Goal: Task Accomplishment & Management: Manage account settings

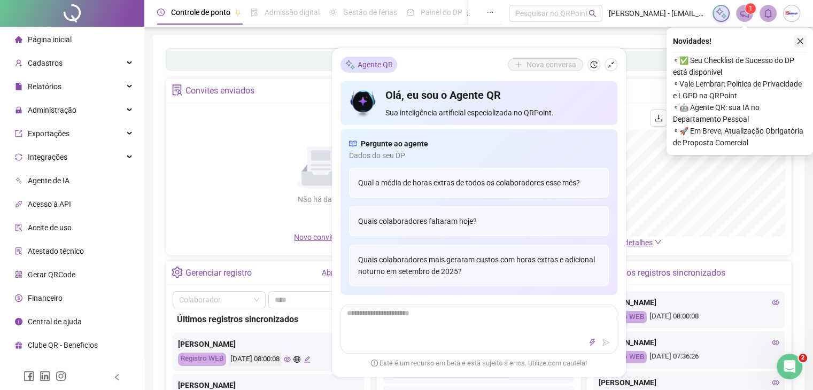
click at [801, 44] on icon "close" at bounding box center [800, 40] width 7 height 7
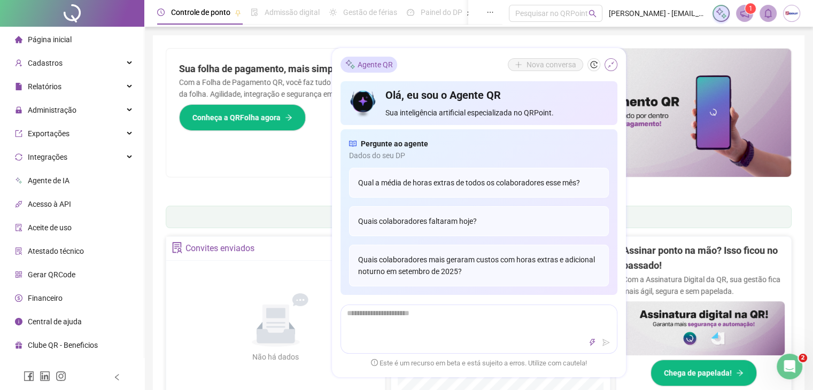
click at [611, 67] on icon "shrink" at bounding box center [610, 64] width 7 height 7
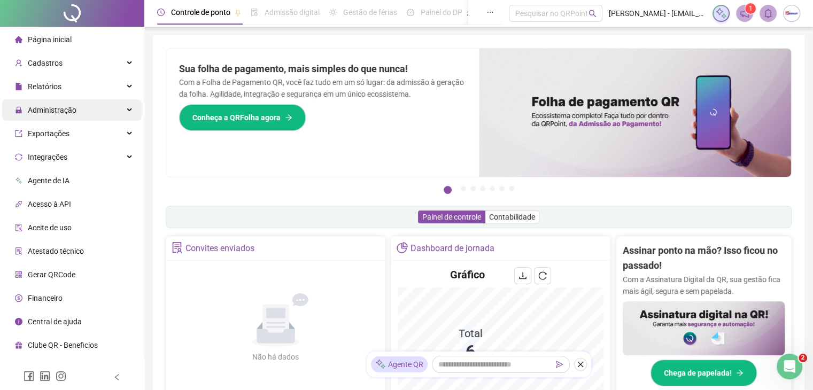
click at [74, 102] on span "Administração" at bounding box center [45, 109] width 61 height 21
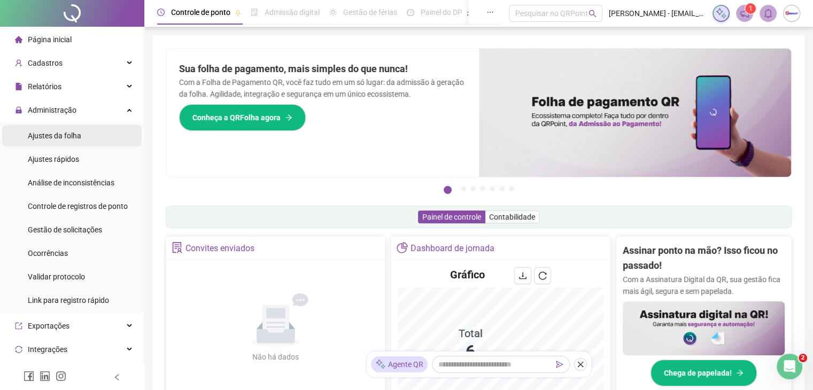
click at [52, 137] on span "Ajustes da folha" at bounding box center [54, 136] width 53 height 9
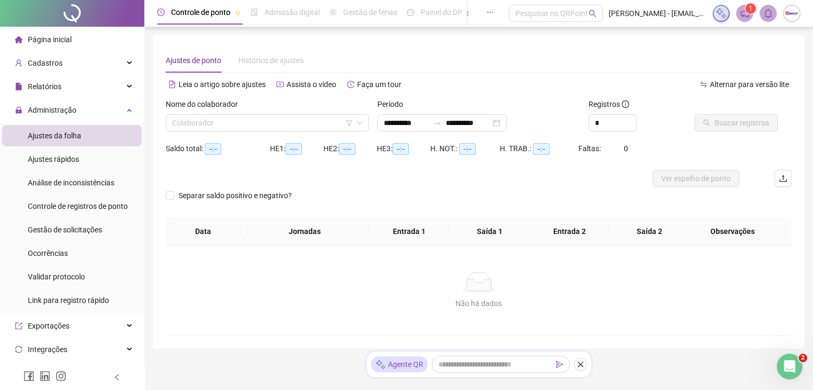
type input "**********"
click at [230, 122] on input "search" at bounding box center [262, 123] width 181 height 16
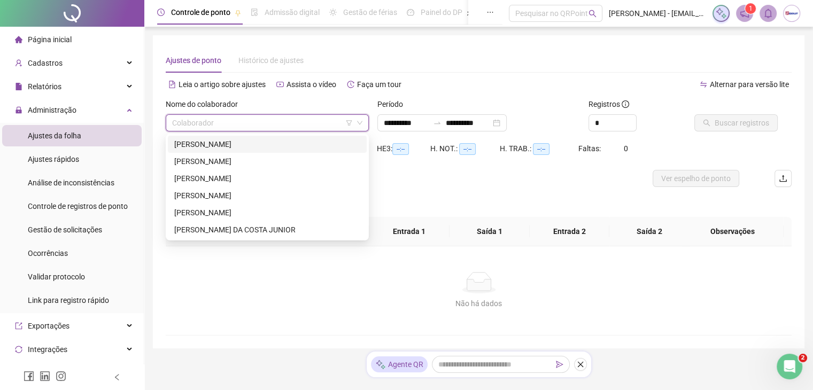
click at [219, 144] on div "[PERSON_NAME]" at bounding box center [267, 144] width 186 height 12
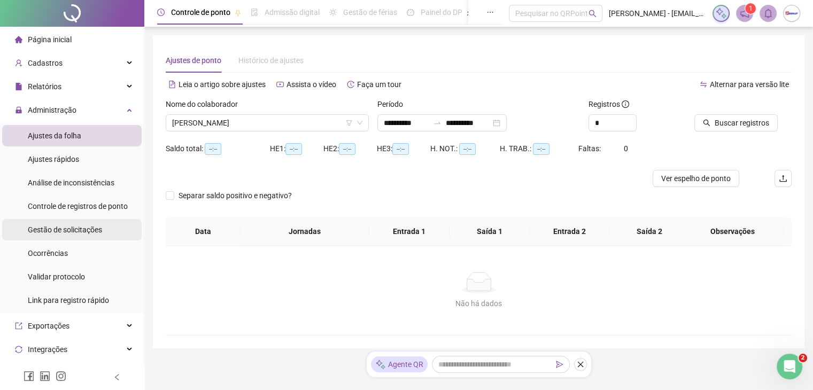
click at [66, 229] on span "Gestão de solicitações" at bounding box center [65, 230] width 74 height 9
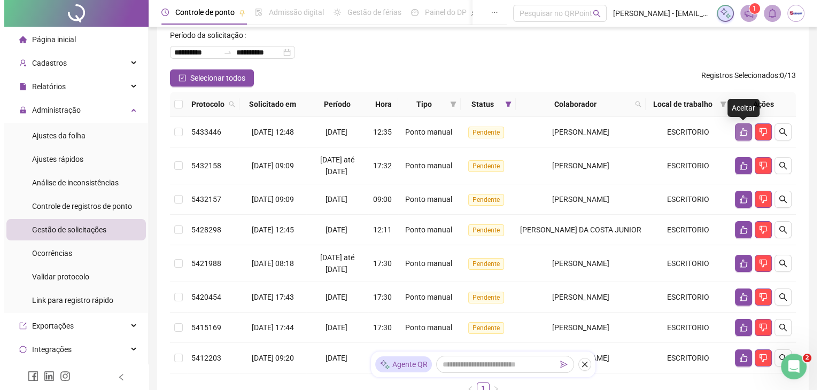
scroll to position [52, 0]
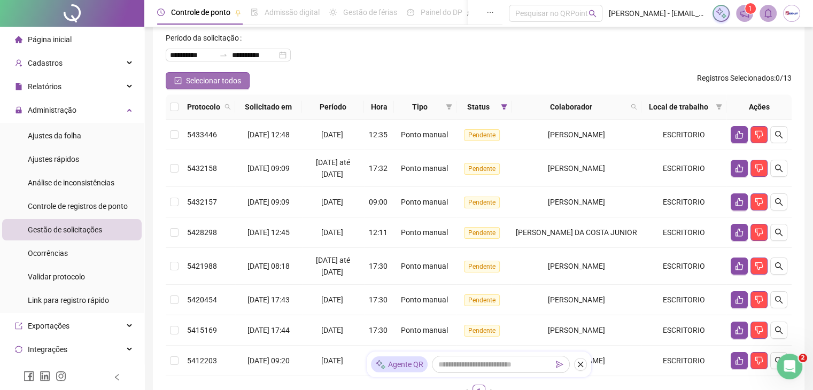
click at [229, 84] on span "Selecionar todos" at bounding box center [213, 81] width 55 height 12
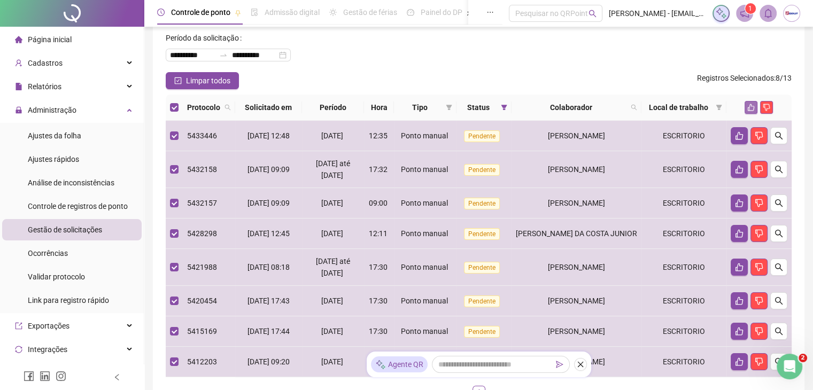
click at [751, 104] on icon "like" at bounding box center [751, 107] width 7 height 7
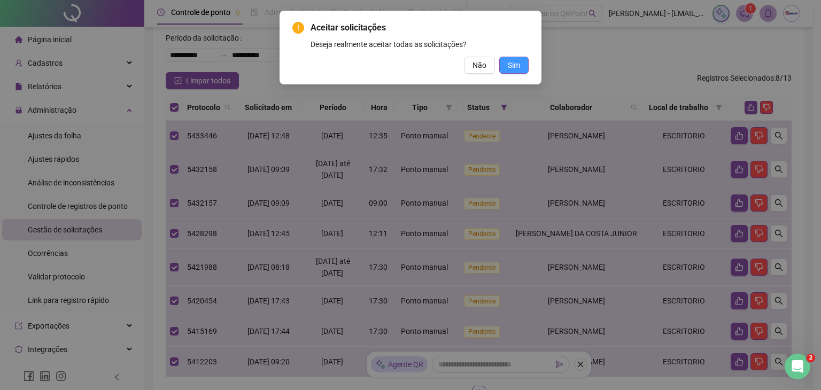
click at [516, 63] on span "Sim" at bounding box center [514, 65] width 12 height 12
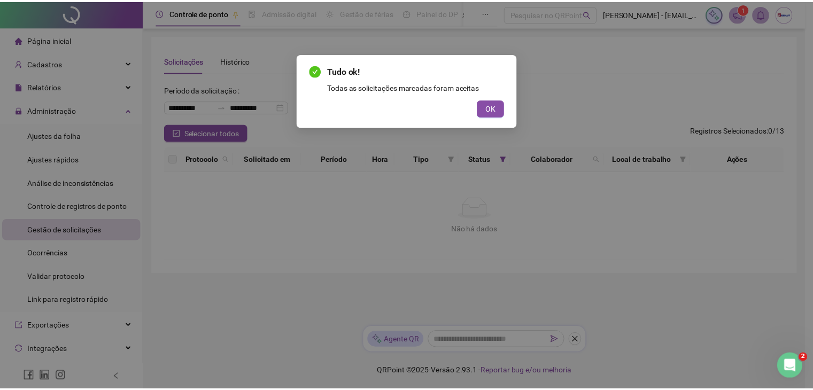
scroll to position [0, 0]
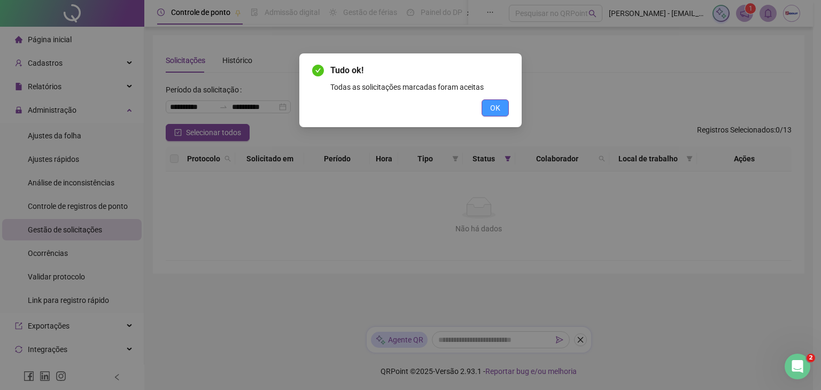
click at [497, 109] on span "OK" at bounding box center [495, 108] width 10 height 12
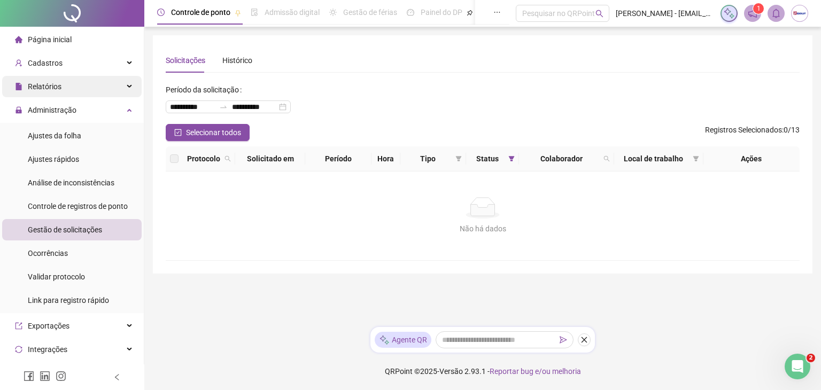
click at [83, 87] on div "Relatórios" at bounding box center [72, 86] width 140 height 21
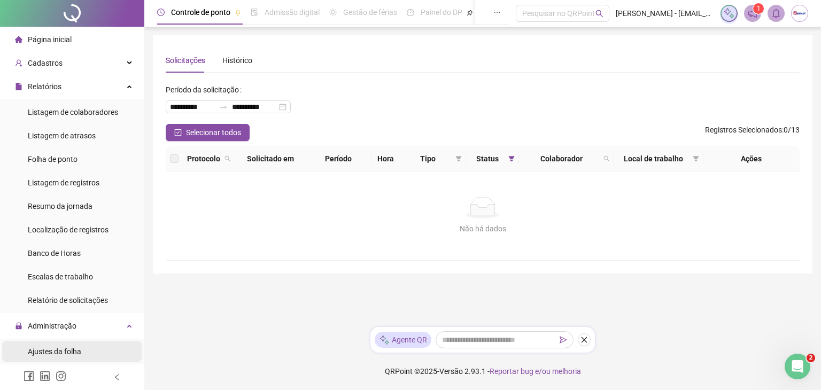
click at [64, 350] on span "Ajustes da folha" at bounding box center [54, 352] width 53 height 9
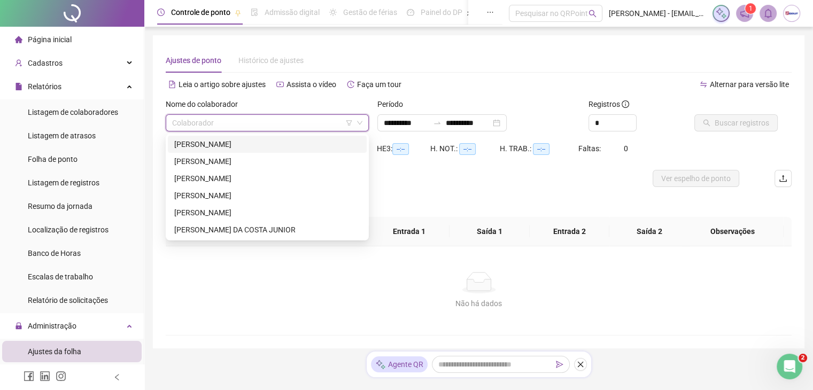
click at [219, 129] on input "search" at bounding box center [262, 123] width 181 height 16
click at [231, 146] on div "[PERSON_NAME]" at bounding box center [267, 144] width 186 height 12
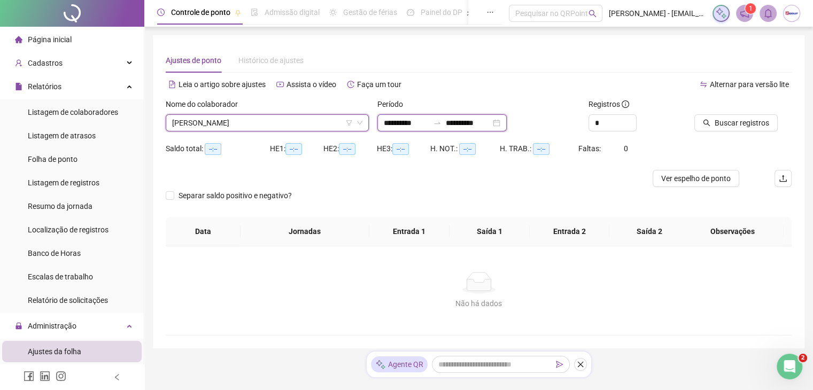
click at [400, 119] on input "**********" at bounding box center [406, 123] width 45 height 12
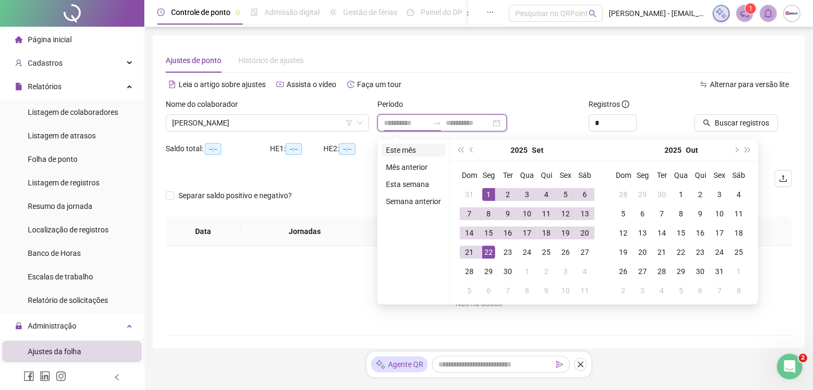
type input "**********"
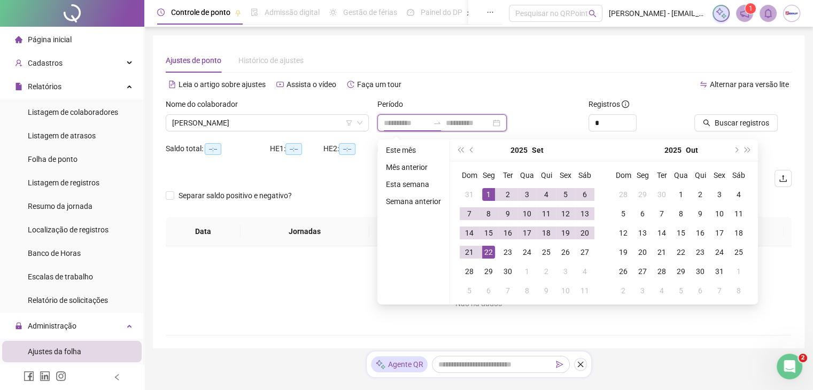
type input "**********"
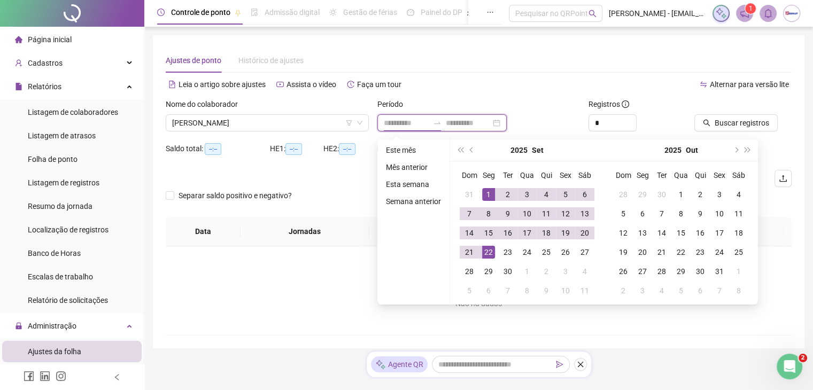
type input "**********"
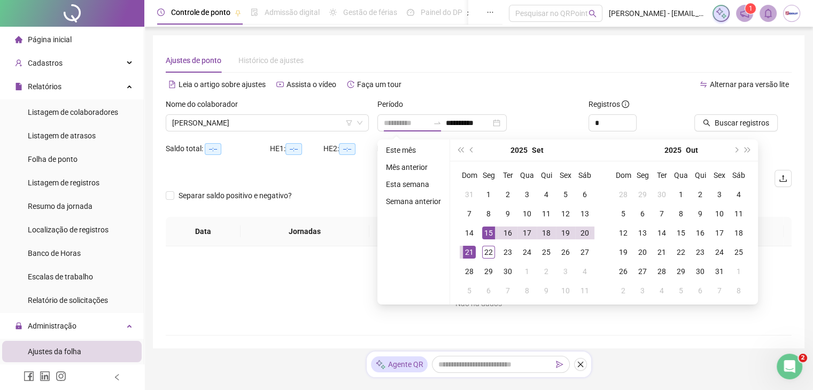
click at [485, 233] on div "15" at bounding box center [488, 233] width 13 height 13
type input "**********"
click at [567, 230] on div "19" at bounding box center [565, 233] width 13 height 13
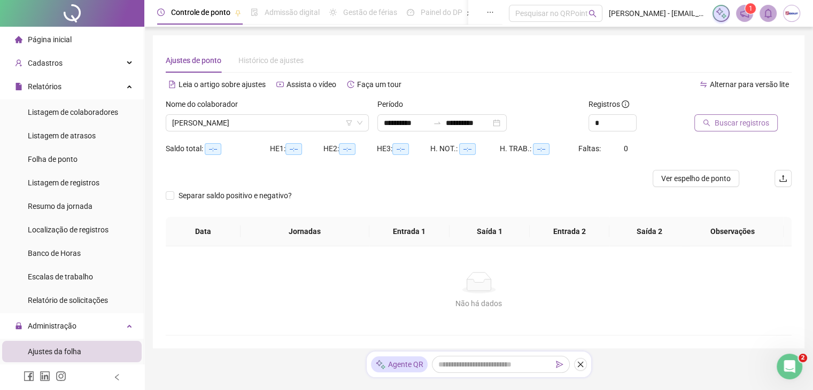
click at [752, 126] on span "Buscar registros" at bounding box center [742, 123] width 55 height 12
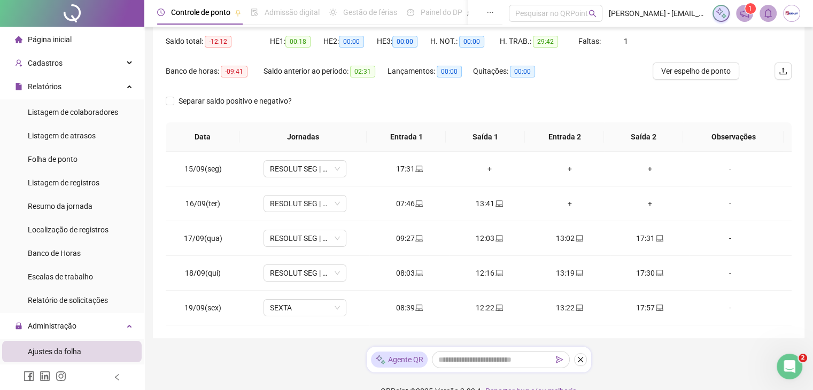
scroll to position [126, 0]
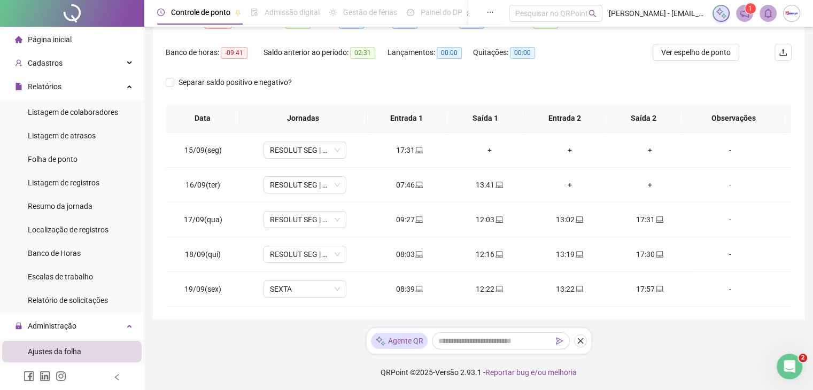
click at [399, 96] on div "Separar saldo positivo e negativo?" at bounding box center [479, 89] width 626 height 30
click at [605, 58] on div "Banco de horas: -09:41 Saldo anterior ao período: 02:31 Lançamentos: 00:00 Quit…" at bounding box center [400, 59] width 469 height 30
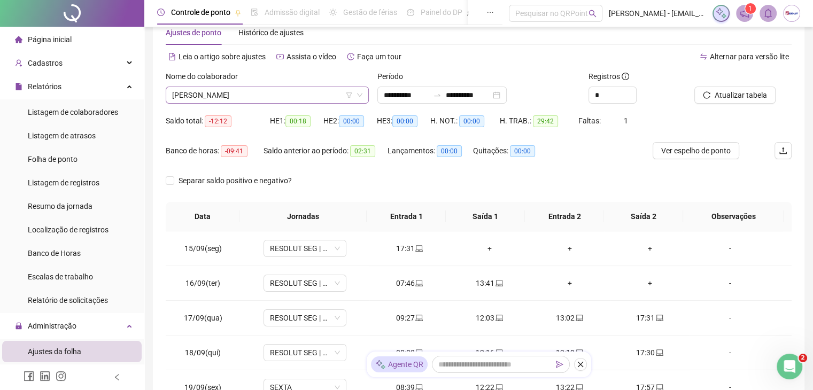
click at [244, 97] on span "[PERSON_NAME]" at bounding box center [267, 95] width 190 height 16
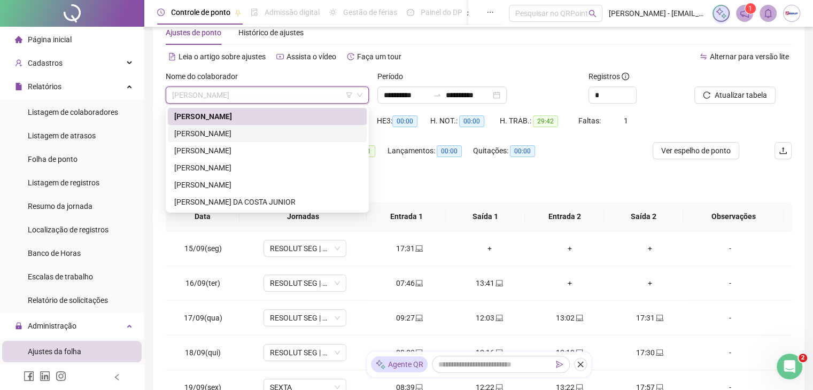
click at [233, 135] on div "[PERSON_NAME]" at bounding box center [267, 134] width 186 height 12
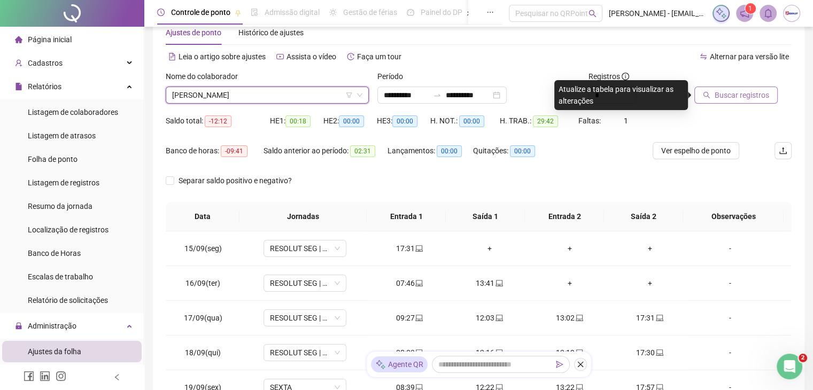
click at [728, 96] on span "Buscar registros" at bounding box center [742, 95] width 55 height 12
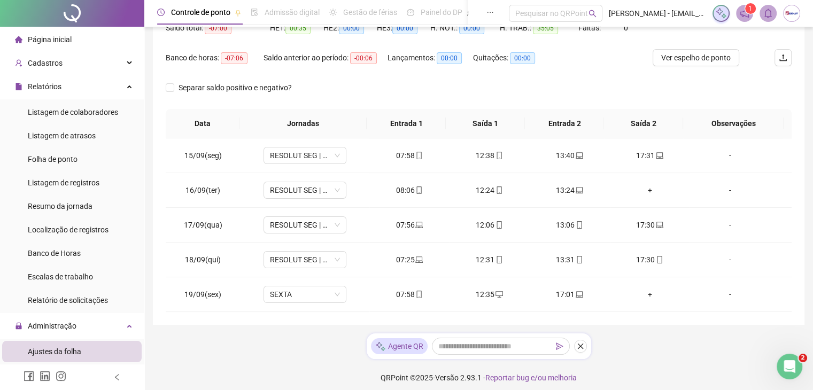
scroll to position [126, 0]
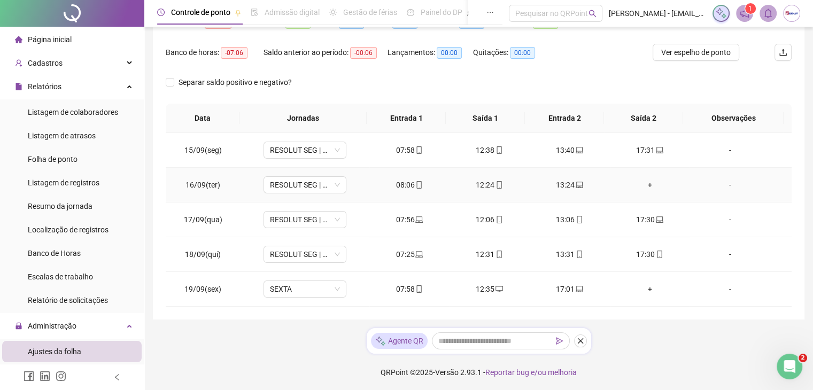
click at [643, 185] on div "+" at bounding box center [650, 185] width 63 height 12
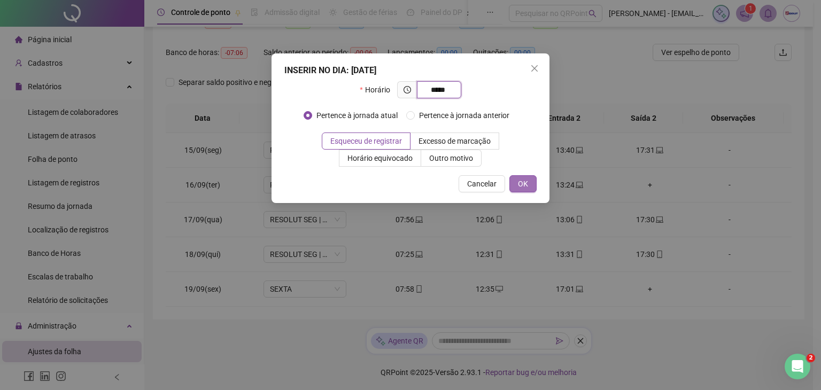
type input "*****"
click at [534, 184] on button "OK" at bounding box center [523, 183] width 27 height 17
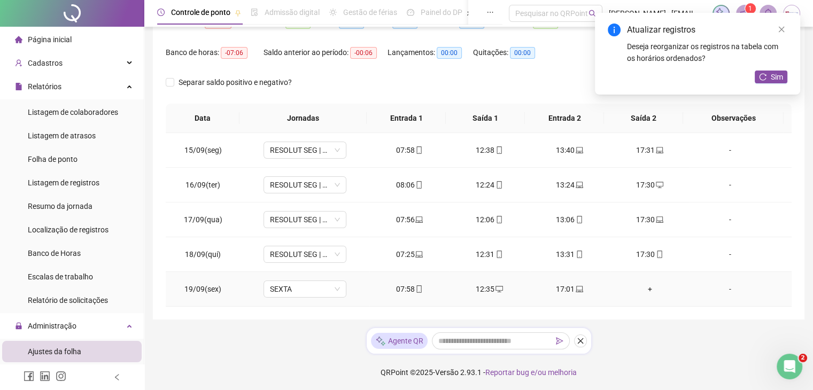
click at [644, 292] on div "+" at bounding box center [650, 289] width 63 height 12
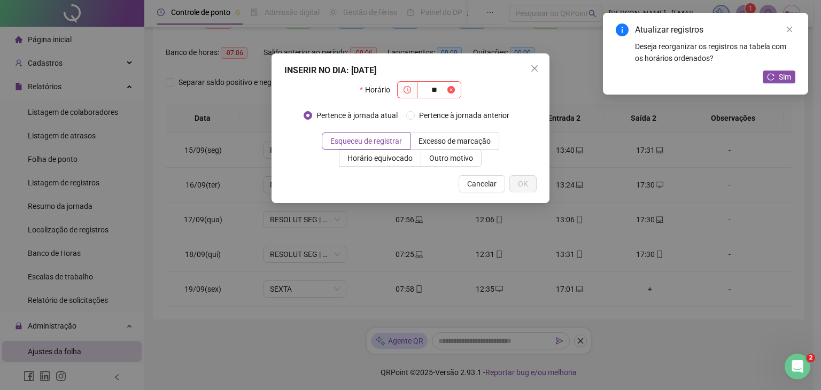
type input "*"
type input "*****"
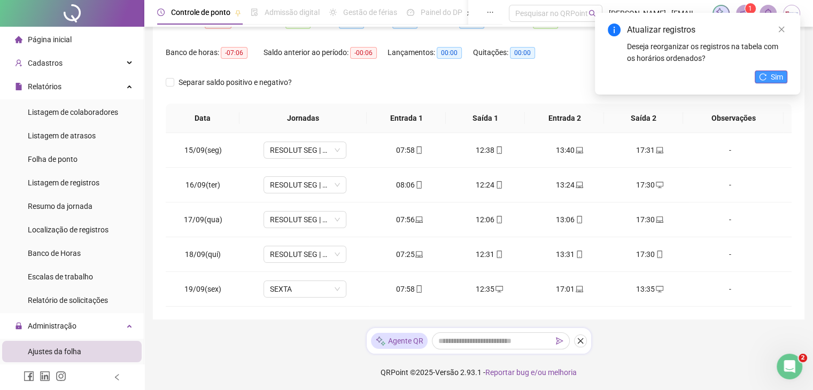
click at [775, 80] on span "Sim" at bounding box center [777, 77] width 12 height 12
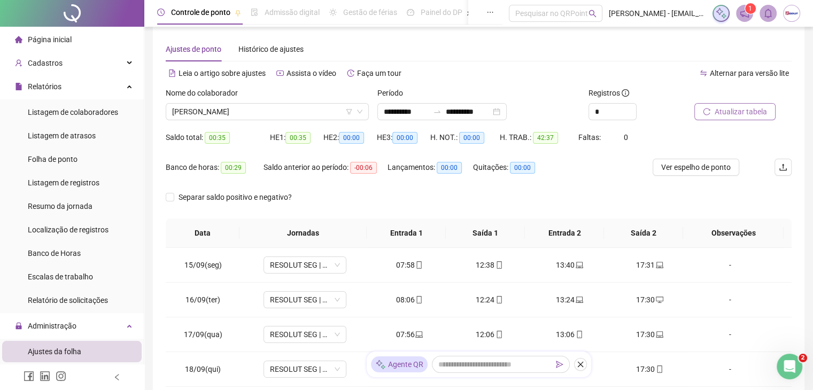
scroll to position [0, 0]
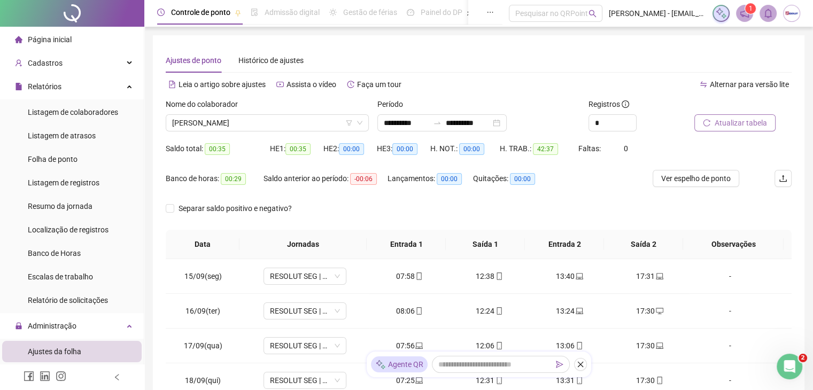
click at [721, 124] on span "Atualizar tabela" at bounding box center [741, 123] width 52 height 12
click at [683, 174] on span "Ver espelho de ponto" at bounding box center [696, 179] width 70 height 12
click at [101, 67] on div "Cadastros" at bounding box center [72, 62] width 140 height 21
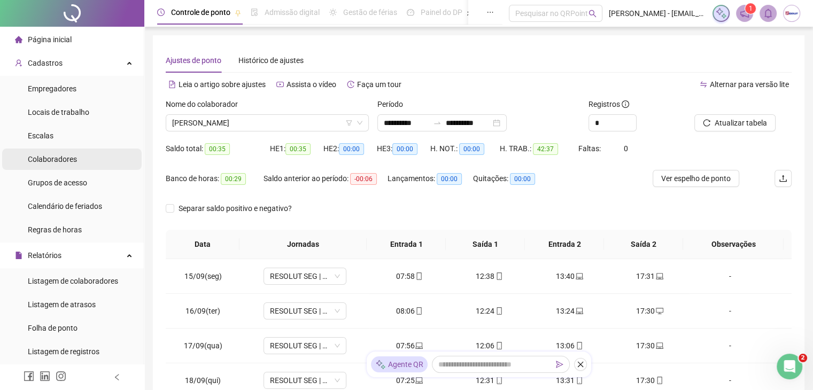
click at [68, 165] on div "Colaboradores" at bounding box center [52, 159] width 49 height 21
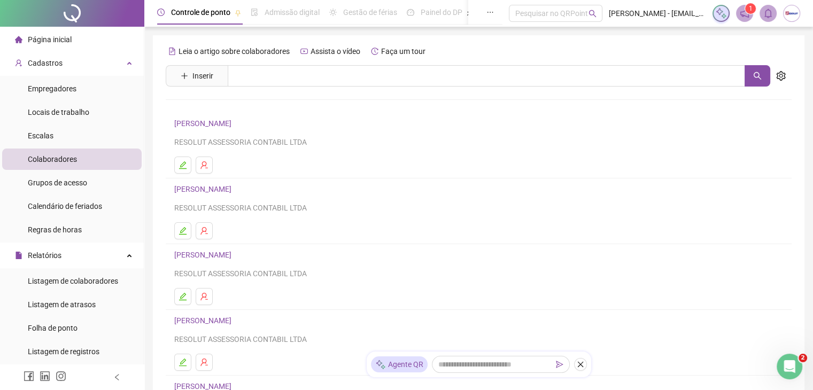
click at [235, 189] on link "[PERSON_NAME]" at bounding box center [204, 189] width 60 height 9
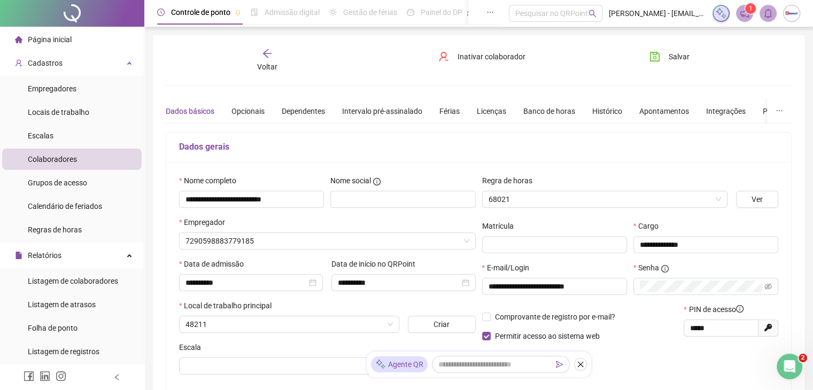
type input "*********"
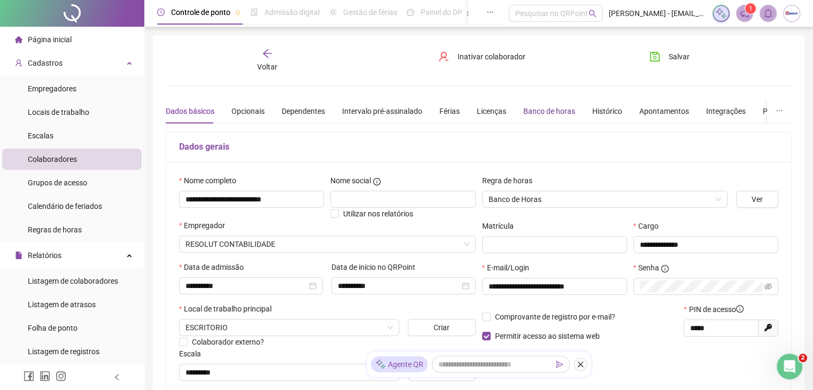
click at [541, 107] on div "Banco de horas" at bounding box center [549, 111] width 52 height 12
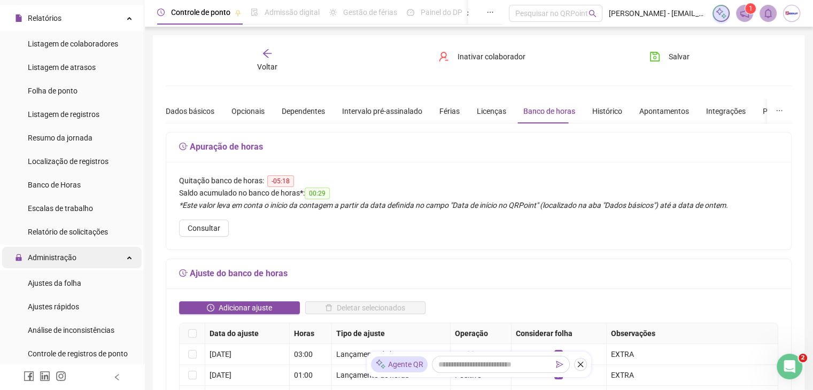
scroll to position [246, 0]
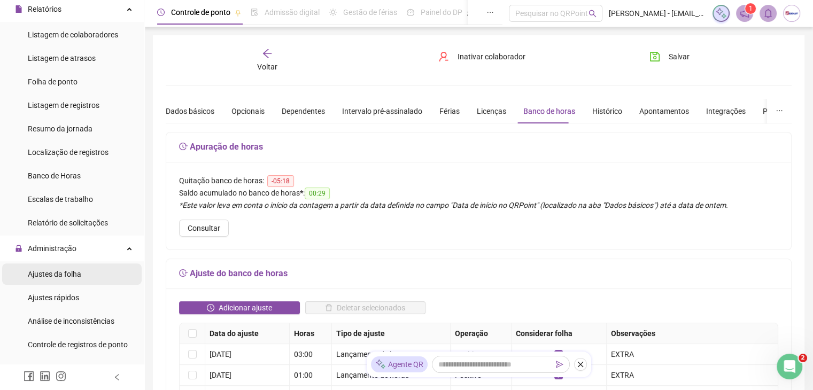
click at [58, 273] on span "Ajustes da folha" at bounding box center [54, 274] width 53 height 9
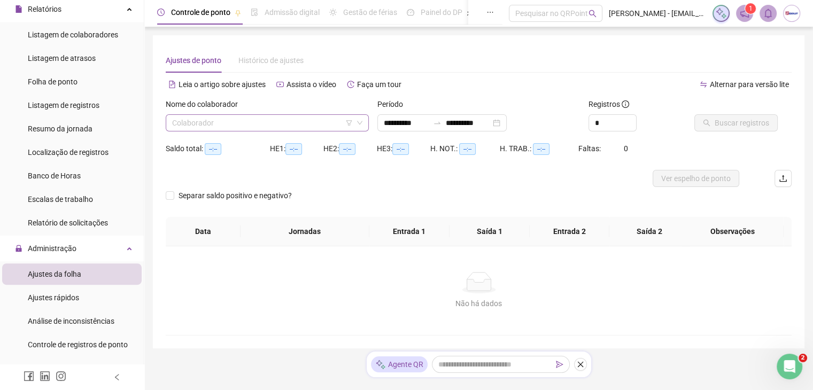
click at [292, 127] on input "search" at bounding box center [262, 123] width 181 height 16
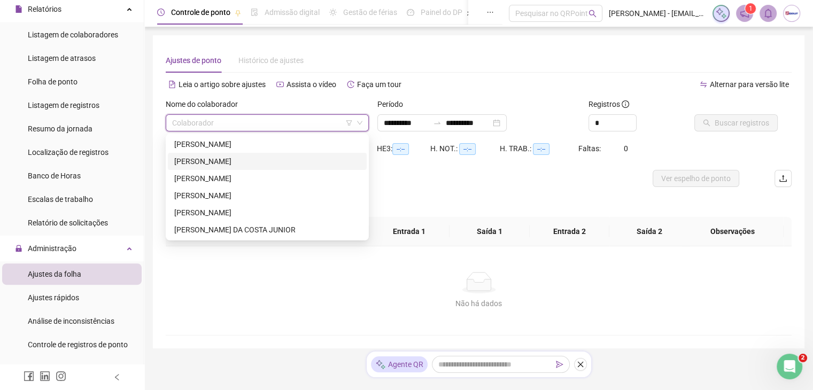
click at [241, 165] on div "[PERSON_NAME]" at bounding box center [267, 162] width 186 height 12
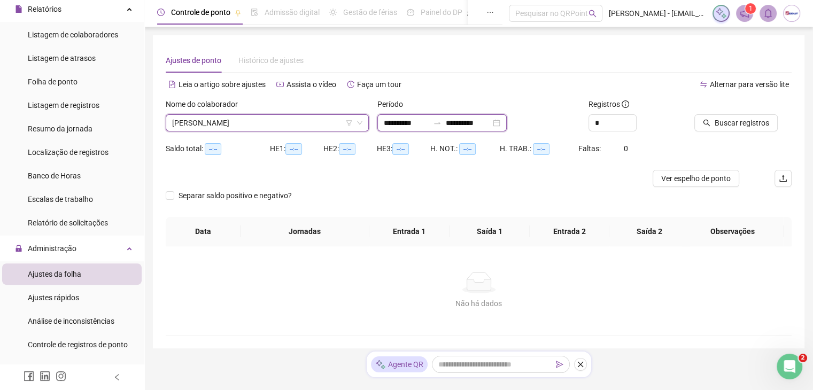
click at [409, 125] on input "**********" at bounding box center [406, 123] width 45 height 12
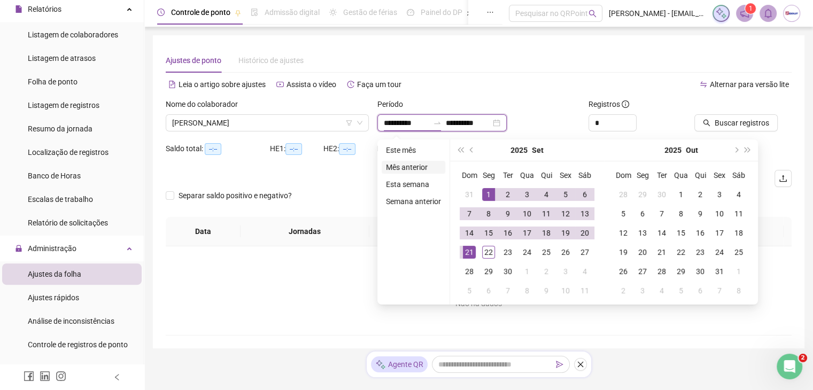
type input "**********"
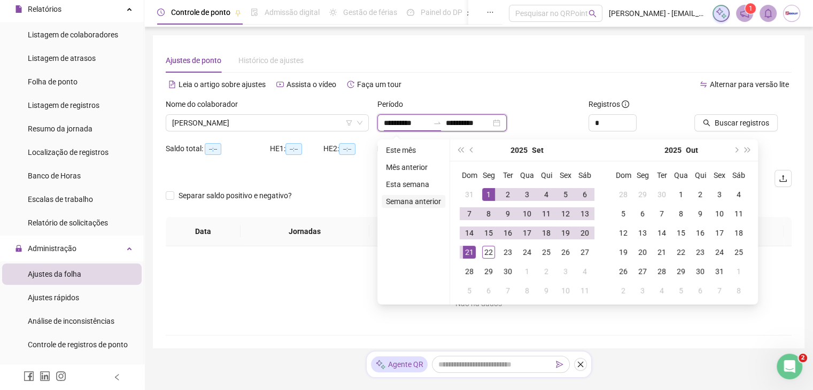
type input "**********"
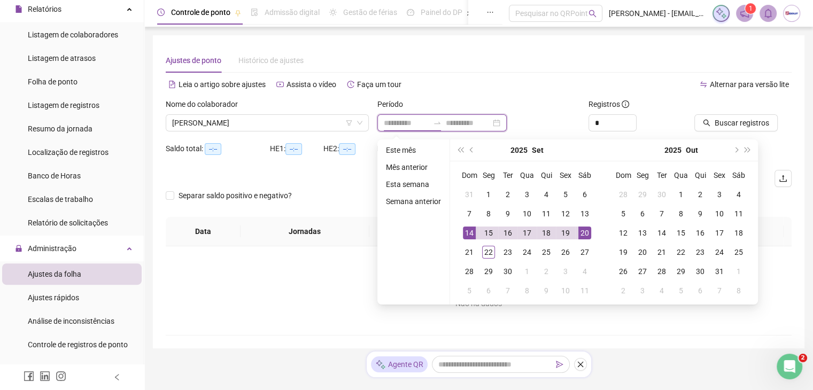
type input "**********"
click at [486, 230] on div "15" at bounding box center [488, 233] width 13 height 13
type input "**********"
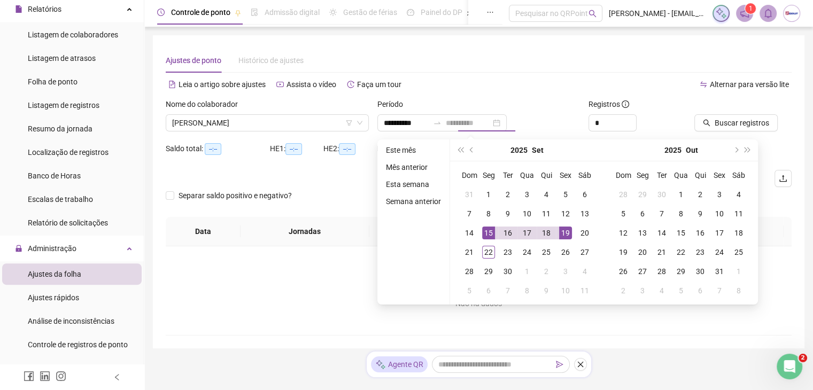
click at [567, 235] on div "19" at bounding box center [565, 233] width 13 height 13
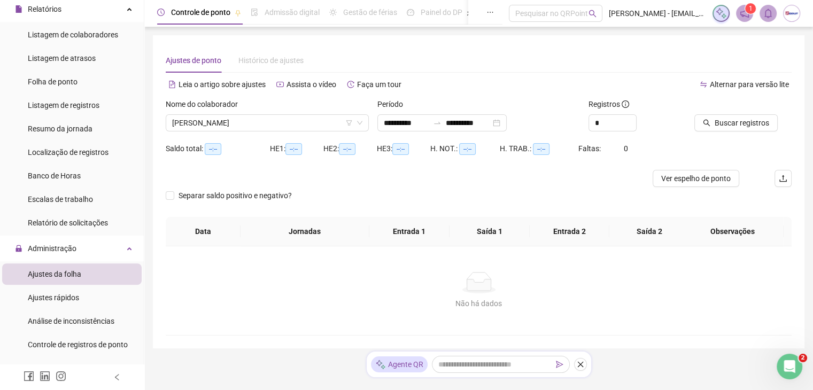
click at [736, 110] on div at bounding box center [730, 106] width 71 height 16
click at [717, 120] on span "Buscar registros" at bounding box center [742, 123] width 55 height 12
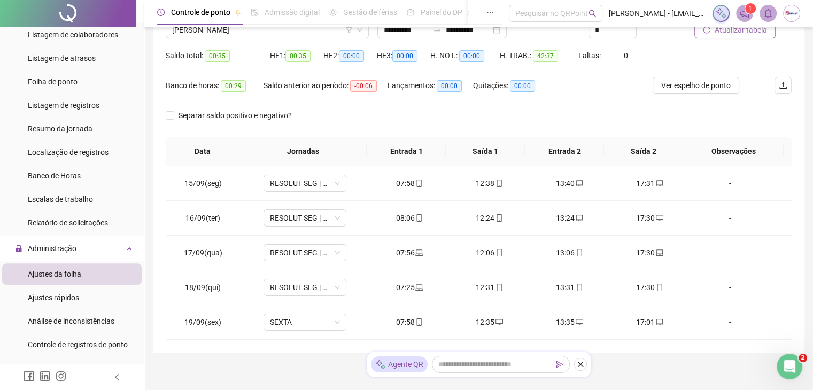
scroll to position [126, 0]
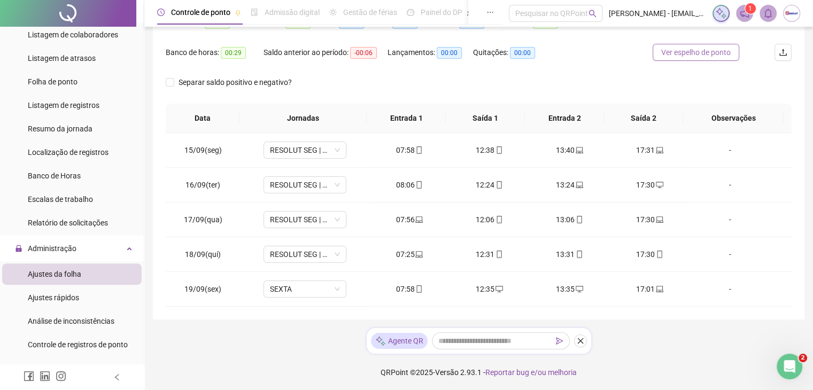
click at [686, 53] on span "Ver espelho de ponto" at bounding box center [696, 53] width 70 height 12
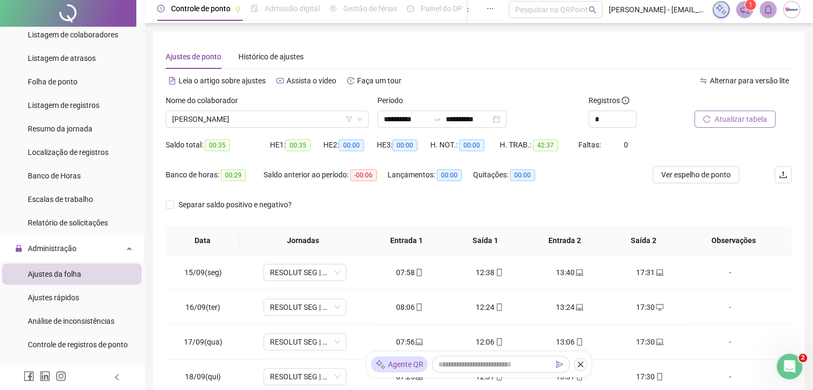
scroll to position [0, 0]
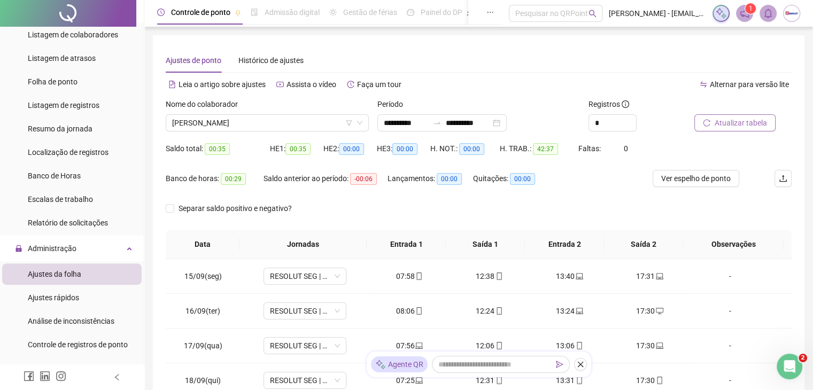
click at [732, 125] on span "Atualizar tabela" at bounding box center [741, 123] width 52 height 12
click at [219, 122] on span "[PERSON_NAME]" at bounding box center [267, 123] width 190 height 16
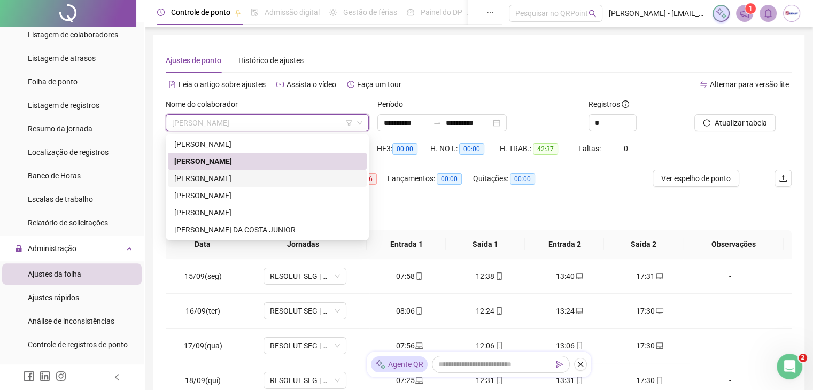
click at [214, 177] on div "[PERSON_NAME]" at bounding box center [267, 179] width 186 height 12
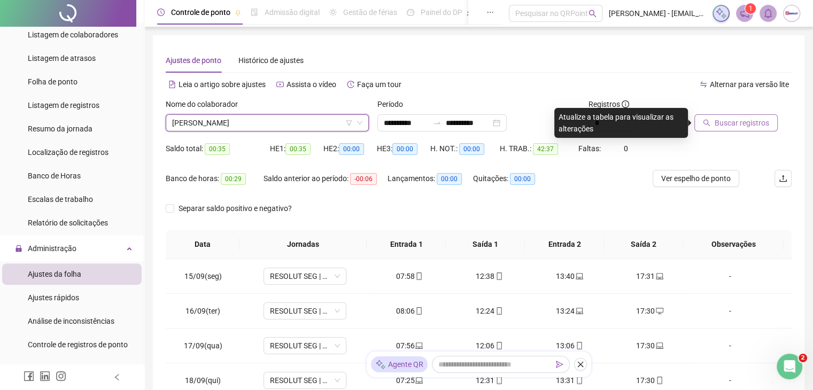
click at [708, 124] on icon "search" at bounding box center [706, 122] width 7 height 7
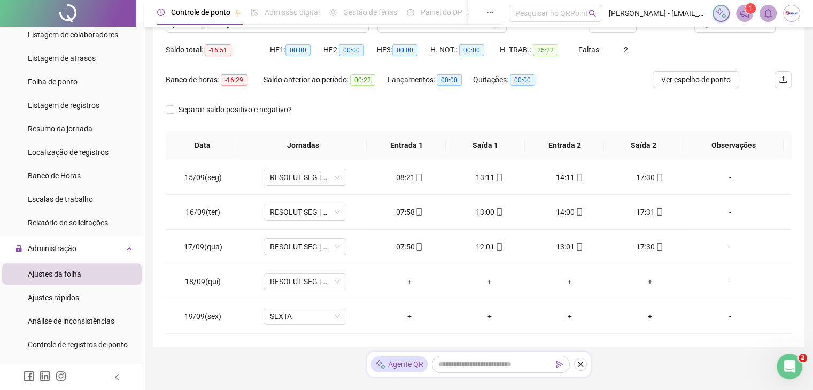
scroll to position [126, 0]
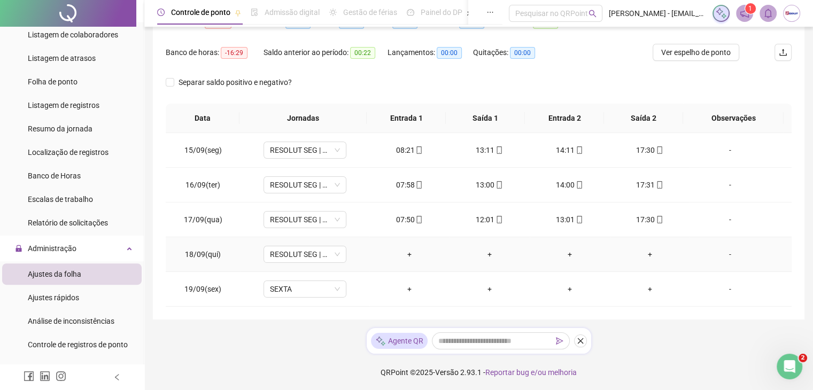
click at [720, 254] on div "-" at bounding box center [729, 255] width 63 height 12
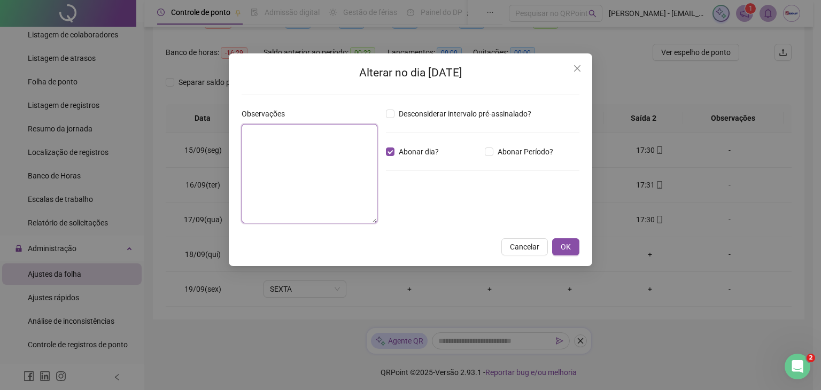
click at [345, 152] on textarea at bounding box center [310, 173] width 136 height 99
type textarea "*"
type textarea "**********"
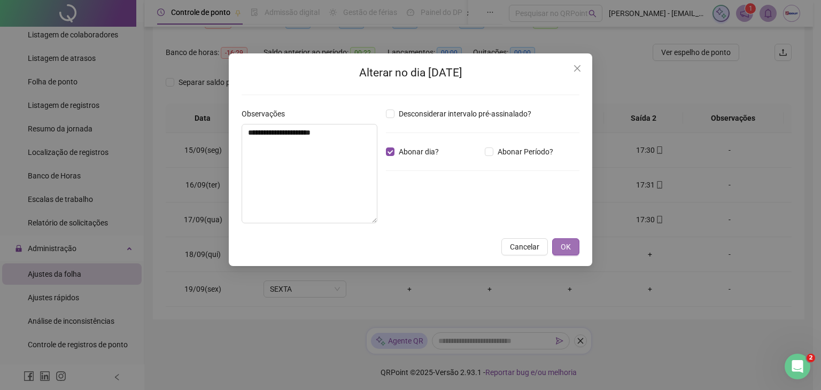
click at [566, 249] on span "OK" at bounding box center [566, 247] width 10 height 12
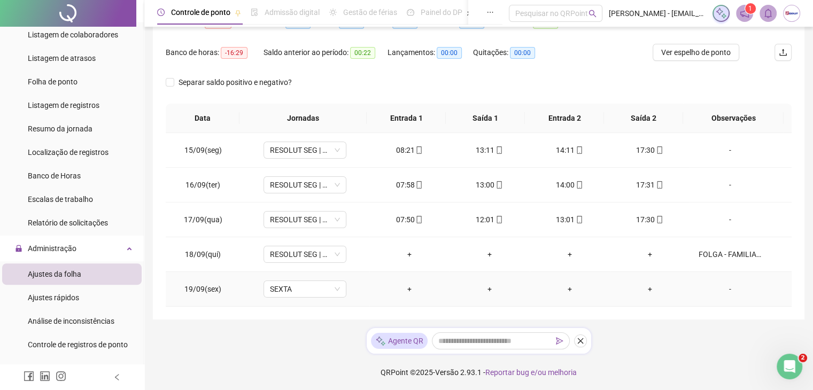
click at [723, 286] on div "-" at bounding box center [729, 289] width 63 height 12
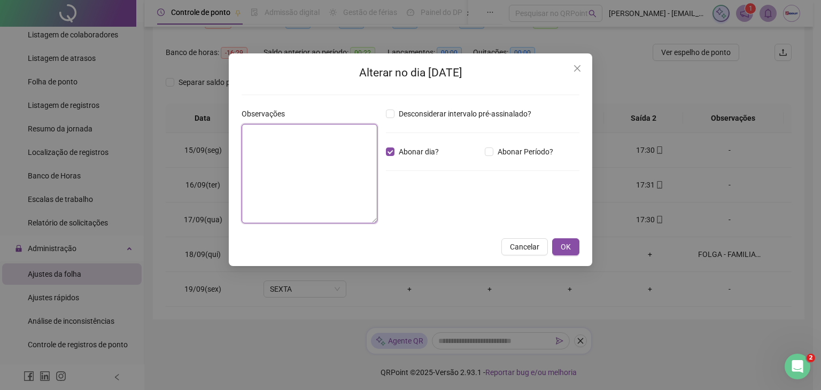
click at [335, 145] on textarea at bounding box center [310, 173] width 136 height 99
type textarea "**********"
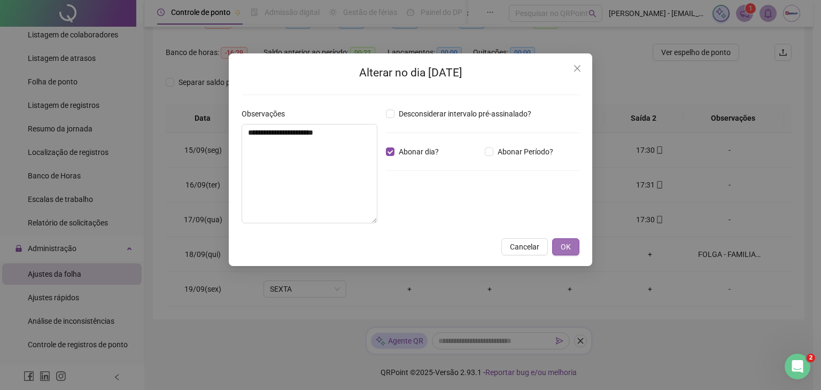
click at [567, 249] on span "OK" at bounding box center [566, 247] width 10 height 12
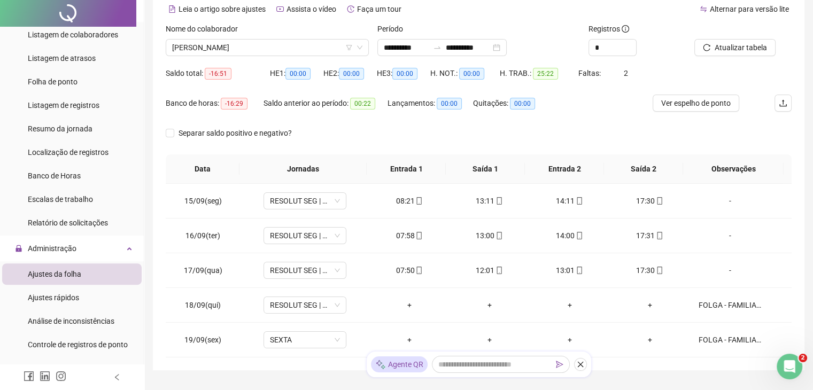
scroll to position [0, 0]
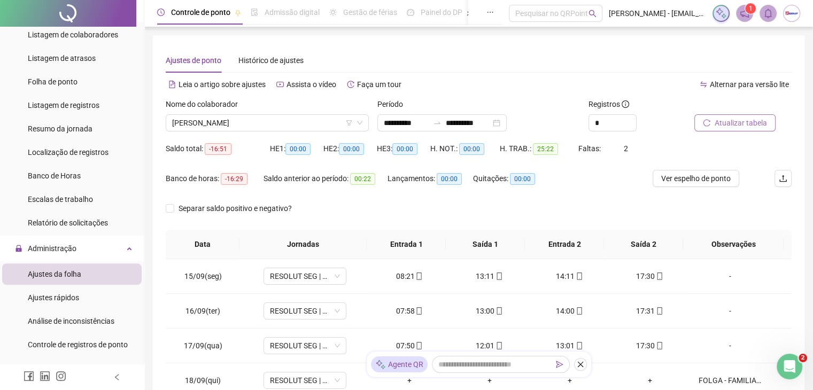
click at [731, 120] on span "Atualizar tabela" at bounding box center [741, 123] width 52 height 12
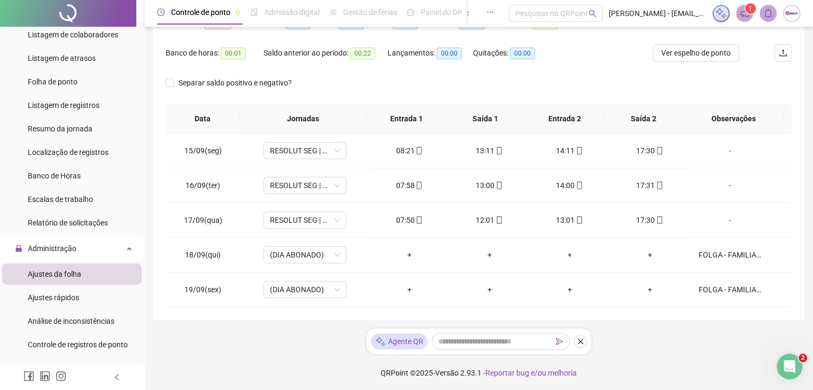
scroll to position [126, 0]
click at [701, 56] on span "Ver espelho de ponto" at bounding box center [696, 53] width 70 height 12
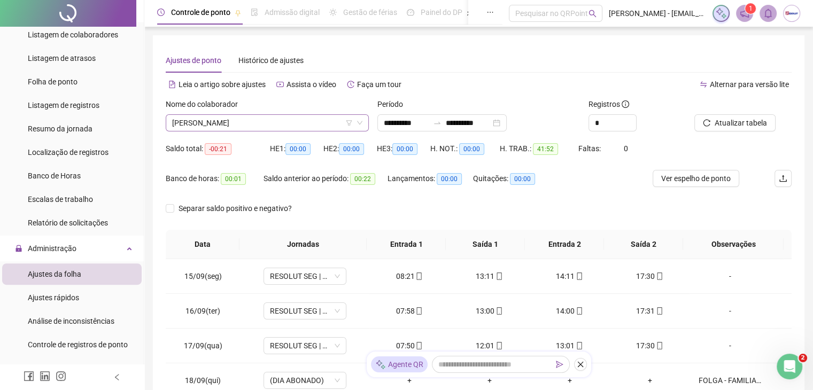
click at [260, 125] on span "[PERSON_NAME]" at bounding box center [267, 123] width 190 height 16
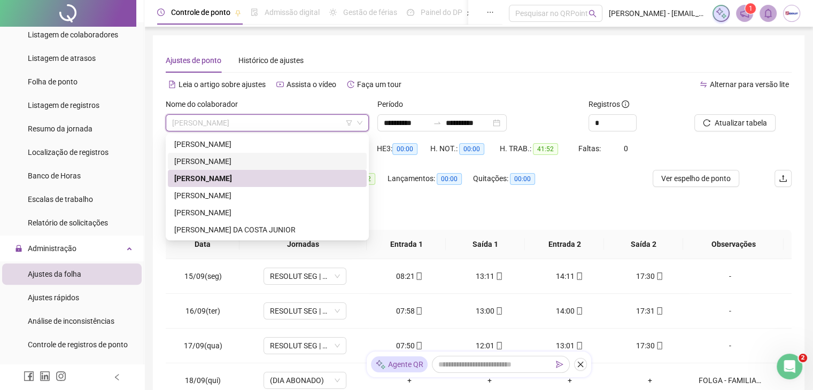
click at [238, 161] on div "[PERSON_NAME]" at bounding box center [267, 162] width 186 height 12
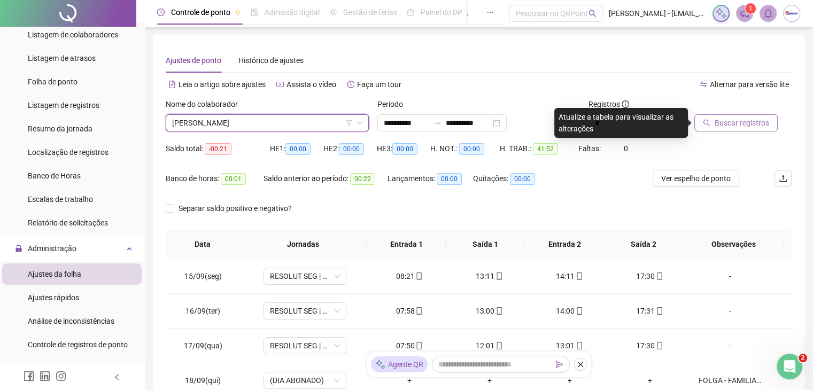
click at [740, 119] on span "Buscar registros" at bounding box center [742, 123] width 55 height 12
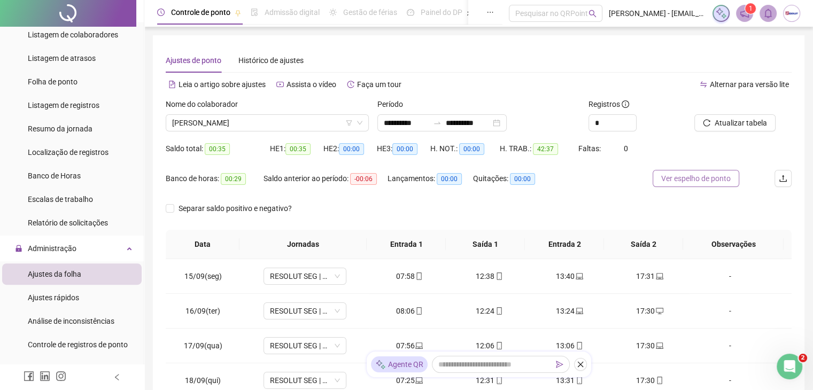
click at [697, 184] on button "Ver espelho de ponto" at bounding box center [696, 178] width 87 height 17
click at [255, 129] on span "[PERSON_NAME]" at bounding box center [267, 123] width 190 height 16
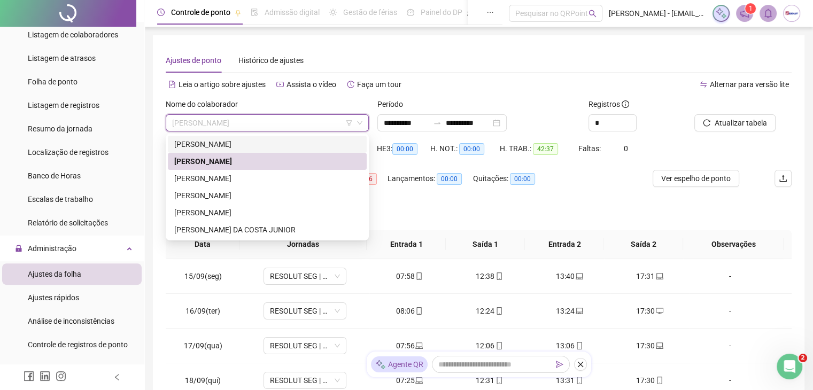
click at [252, 147] on div "[PERSON_NAME]" at bounding box center [267, 144] width 186 height 12
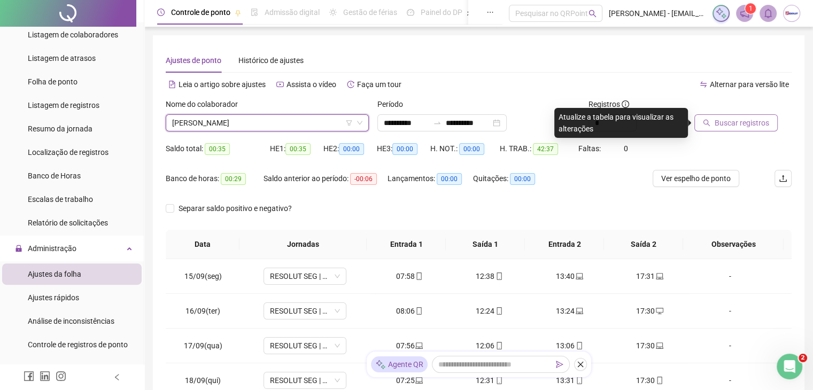
click at [716, 122] on span "Buscar registros" at bounding box center [742, 123] width 55 height 12
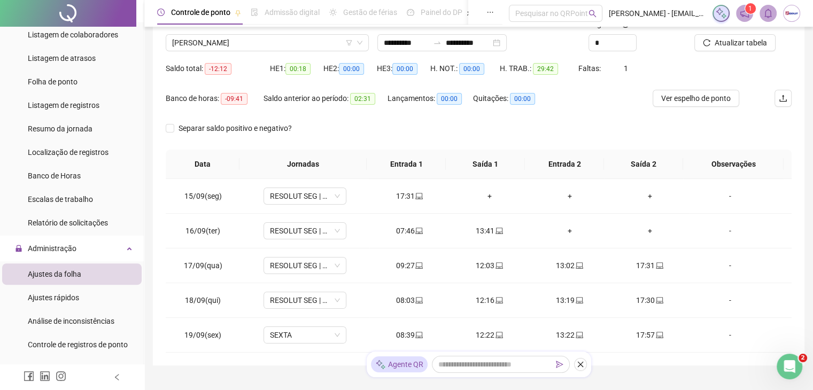
scroll to position [98, 0]
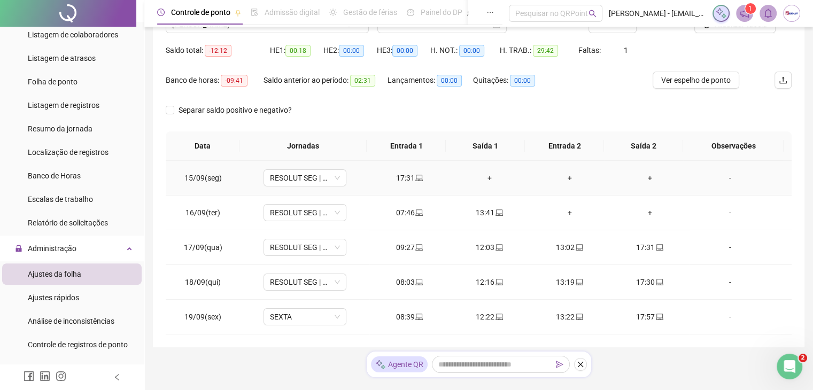
click at [487, 176] on div "+" at bounding box center [489, 178] width 63 height 12
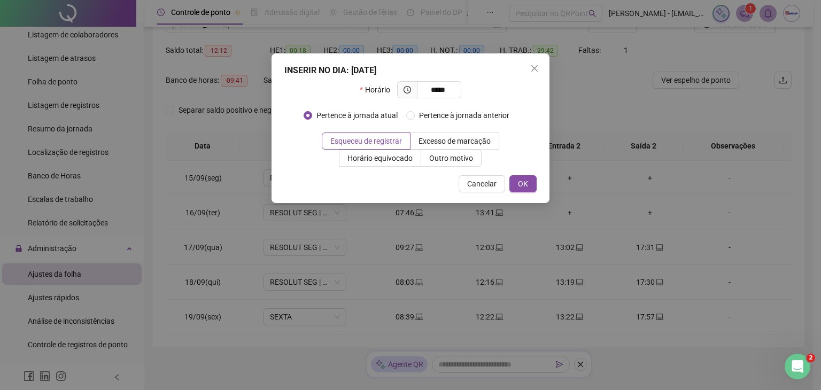
type input "*****"
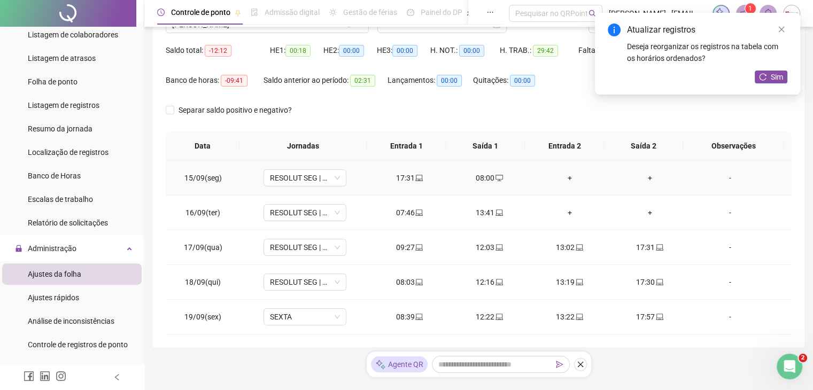
click at [567, 178] on div "+" at bounding box center [569, 178] width 63 height 12
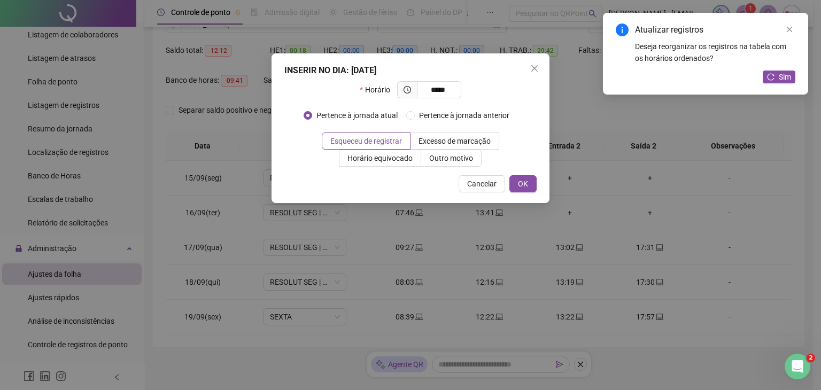
type input "*****"
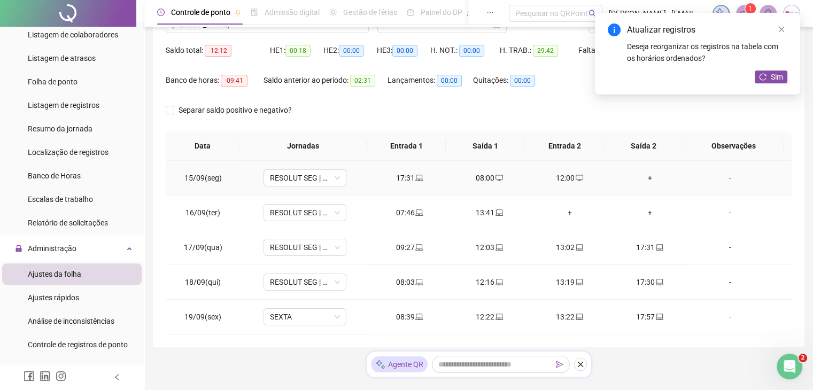
click at [645, 180] on div "+" at bounding box center [650, 178] width 63 height 12
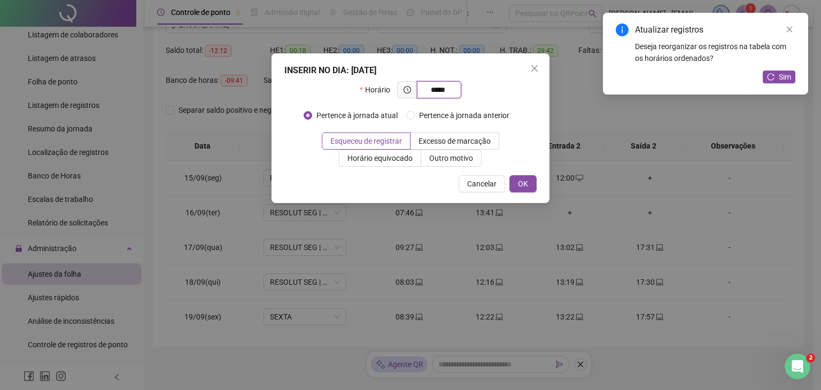
type input "*****"
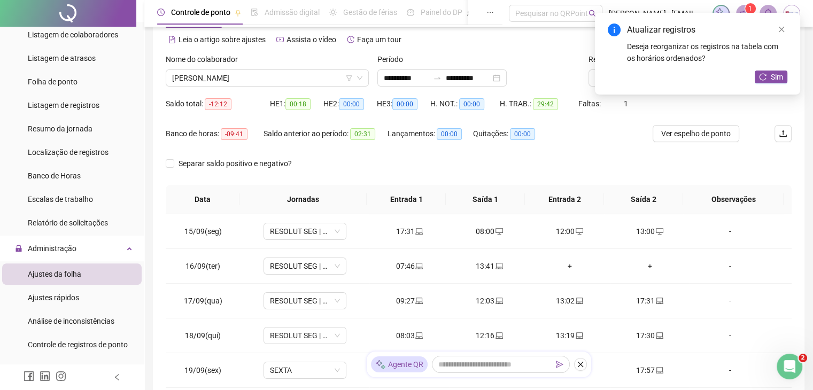
scroll to position [0, 0]
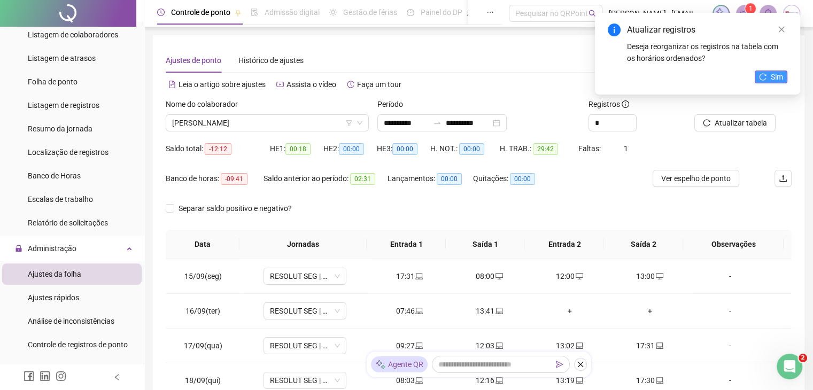
click at [769, 76] on button "Sim" at bounding box center [771, 77] width 33 height 13
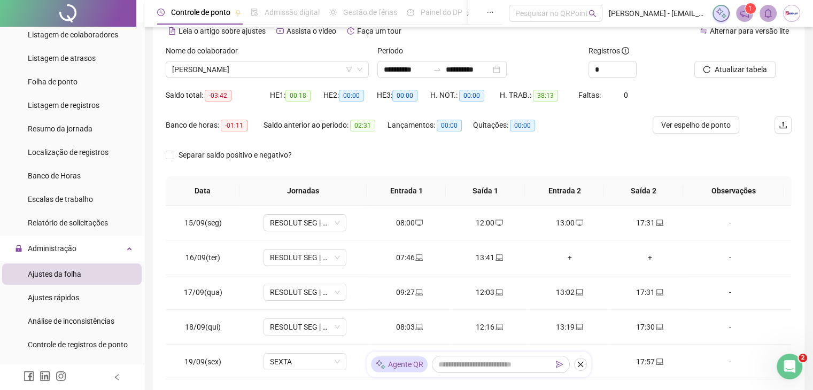
scroll to position [126, 0]
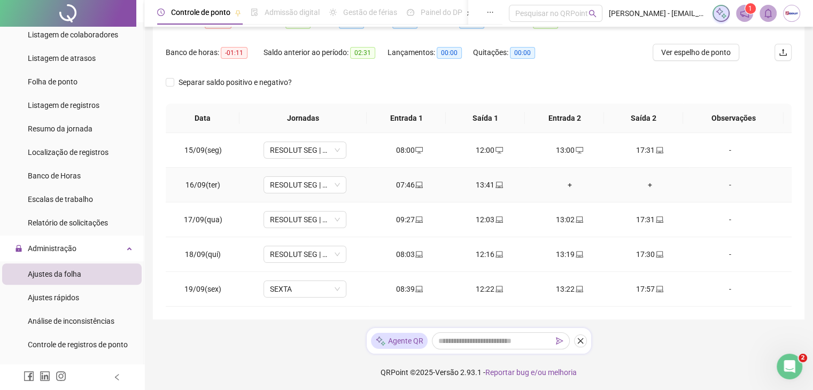
click at [568, 186] on div "+" at bounding box center [569, 185] width 63 height 12
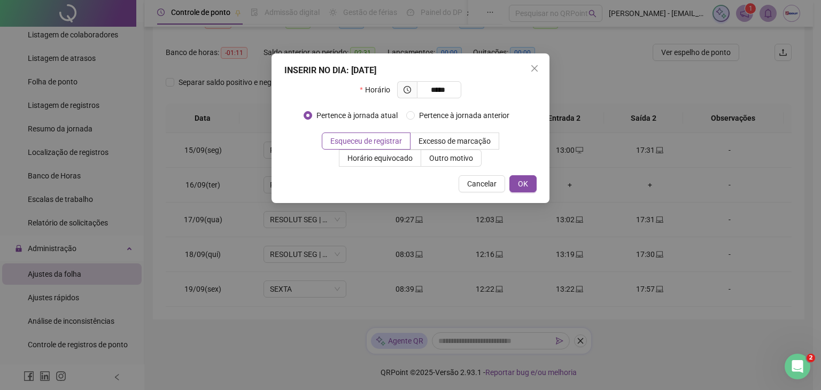
type input "*****"
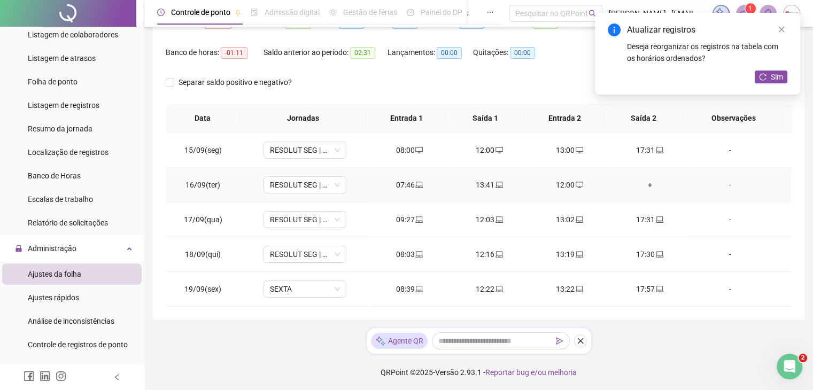
click at [645, 184] on div "+" at bounding box center [650, 185] width 63 height 12
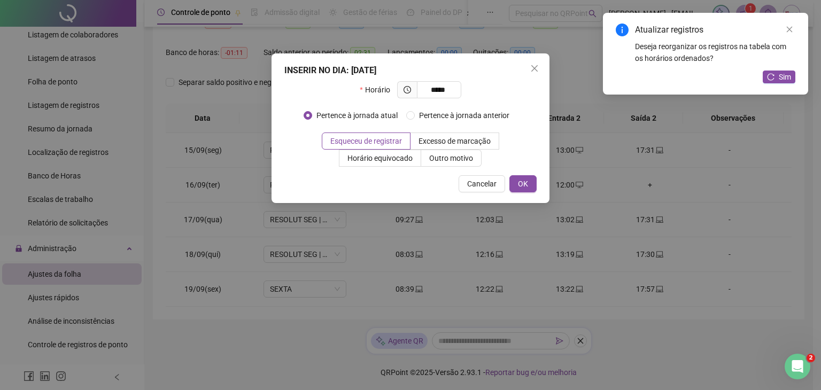
type input "*****"
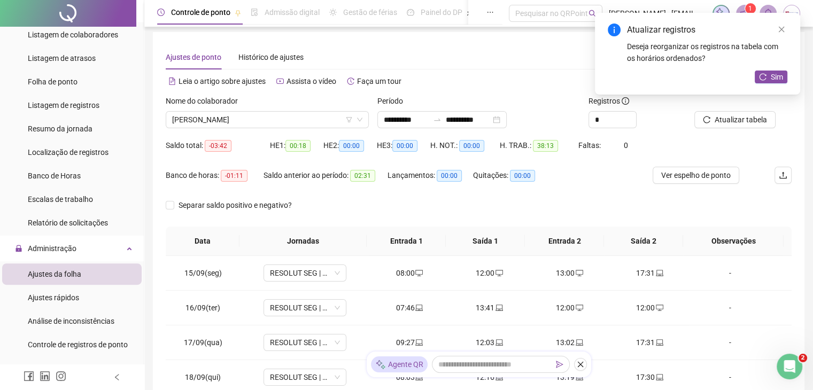
scroll to position [0, 0]
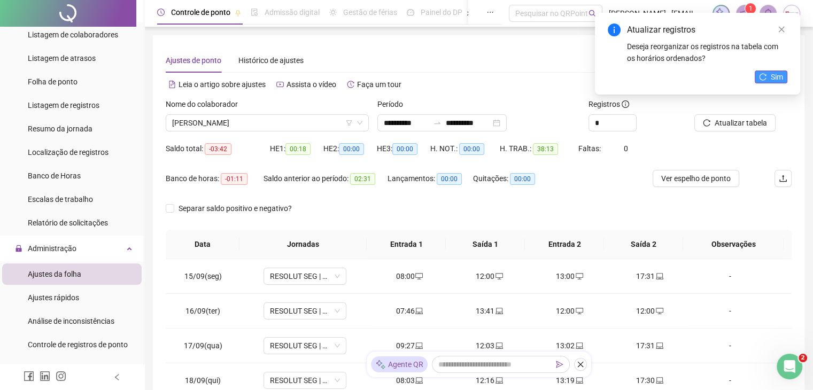
click at [770, 79] on button "Sim" at bounding box center [771, 77] width 33 height 13
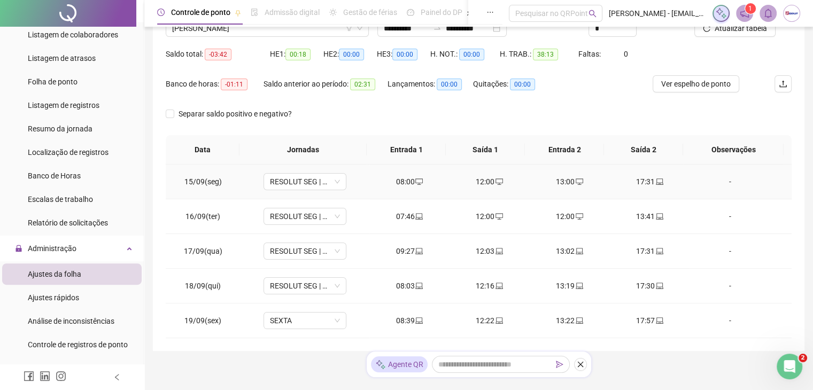
scroll to position [77, 0]
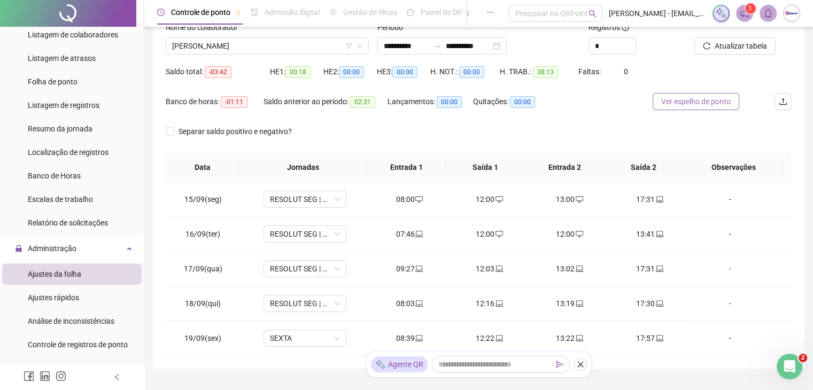
click at [674, 99] on span "Ver espelho de ponto" at bounding box center [696, 102] width 70 height 12
click at [238, 50] on span "[PERSON_NAME]" at bounding box center [267, 46] width 190 height 16
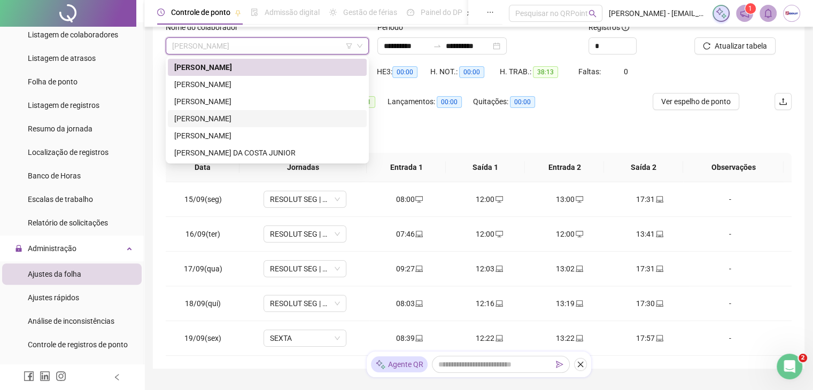
click at [225, 122] on div "[PERSON_NAME]" at bounding box center [267, 119] width 186 height 12
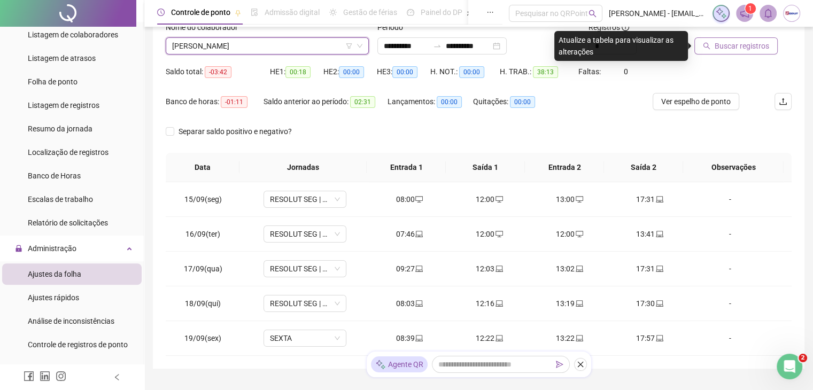
click at [705, 49] on button "Buscar registros" at bounding box center [736, 45] width 83 height 17
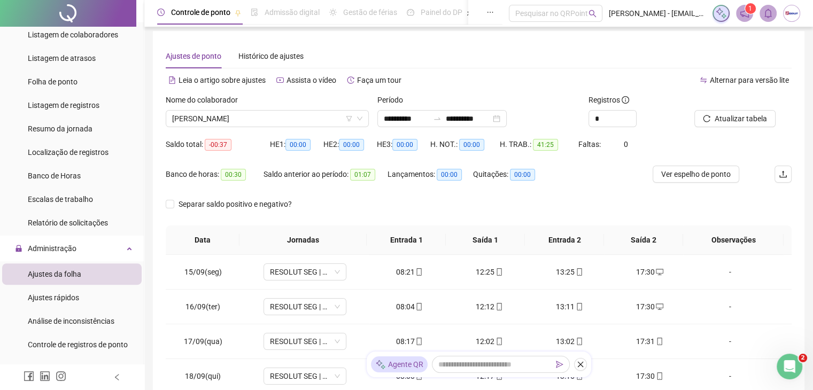
scroll to position [0, 0]
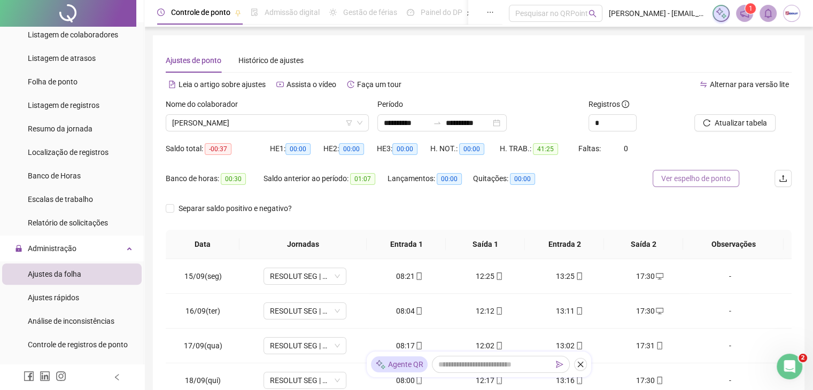
click at [689, 181] on span "Ver espelho de ponto" at bounding box center [696, 179] width 70 height 12
click at [222, 120] on span "[PERSON_NAME]" at bounding box center [267, 123] width 190 height 16
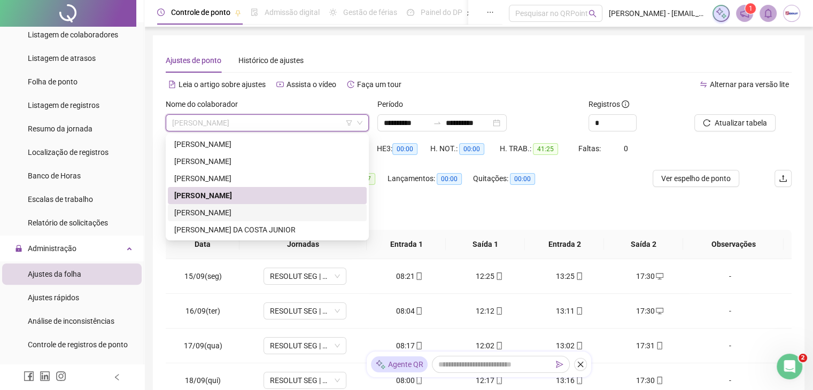
click at [222, 212] on div "[PERSON_NAME]" at bounding box center [267, 213] width 186 height 12
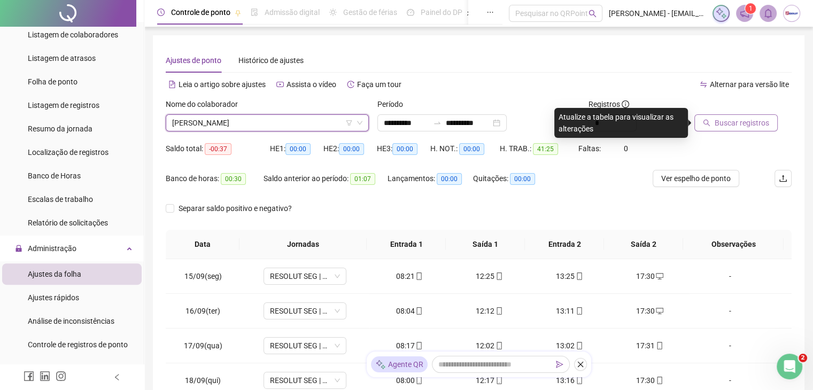
click at [713, 121] on button "Buscar registros" at bounding box center [736, 122] width 83 height 17
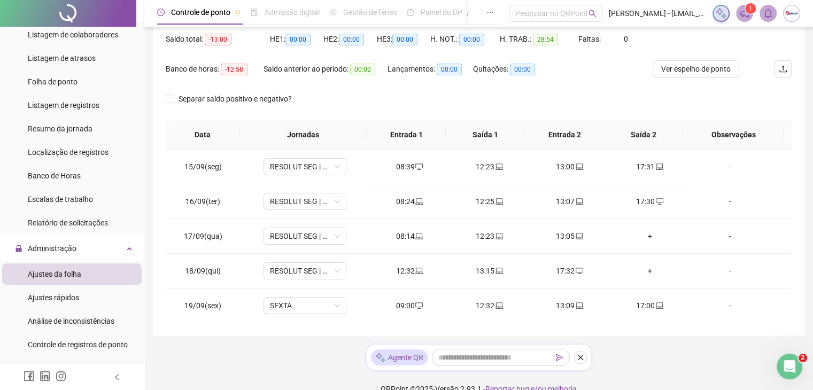
scroll to position [126, 0]
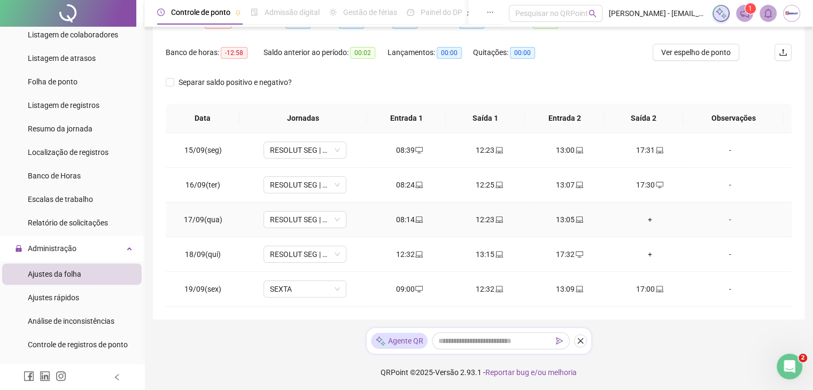
click at [646, 220] on div "+" at bounding box center [650, 220] width 63 height 12
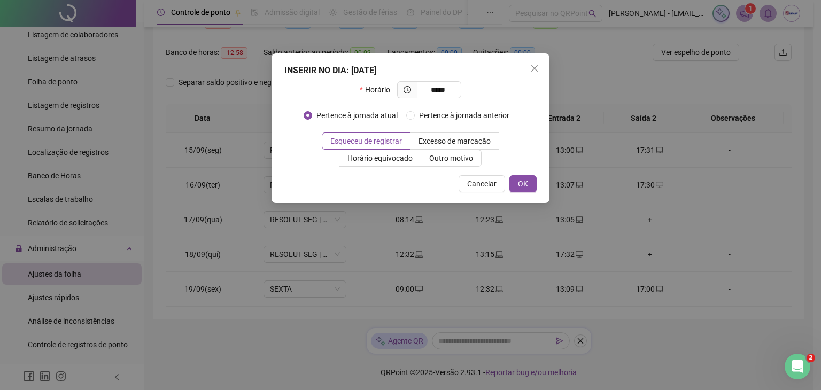
type input "*****"
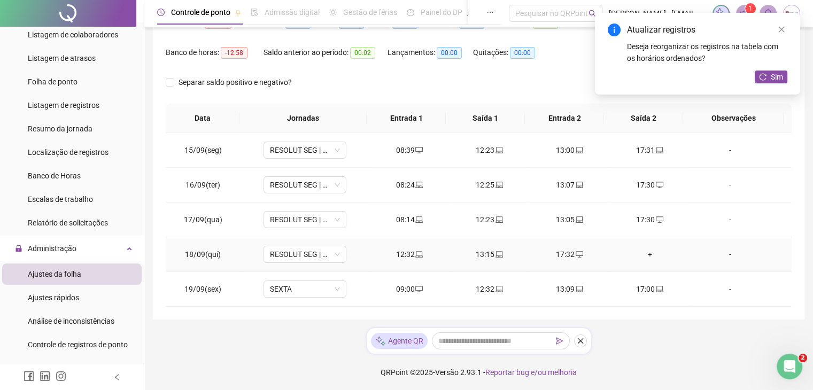
click at [643, 259] on div "+" at bounding box center [650, 255] width 63 height 12
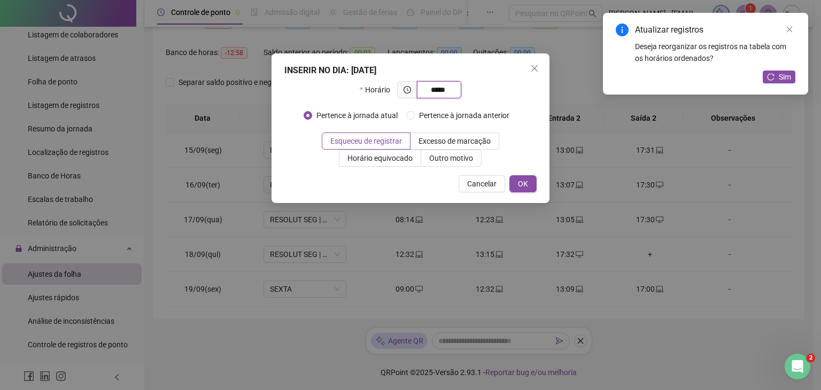
type input "*****"
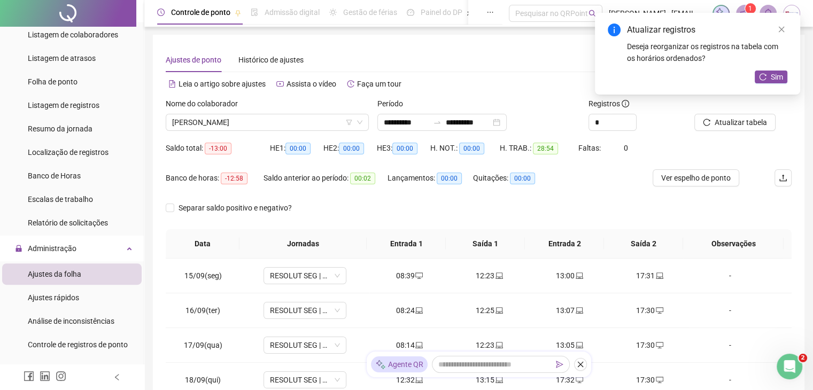
scroll to position [0, 0]
click at [771, 73] on span "Sim" at bounding box center [777, 77] width 12 height 12
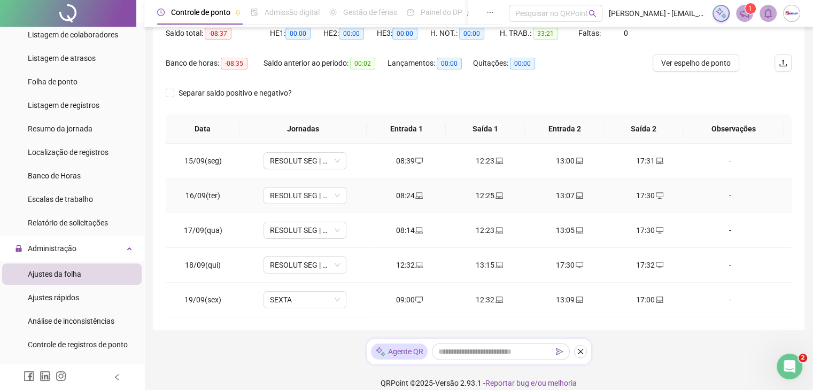
scroll to position [126, 0]
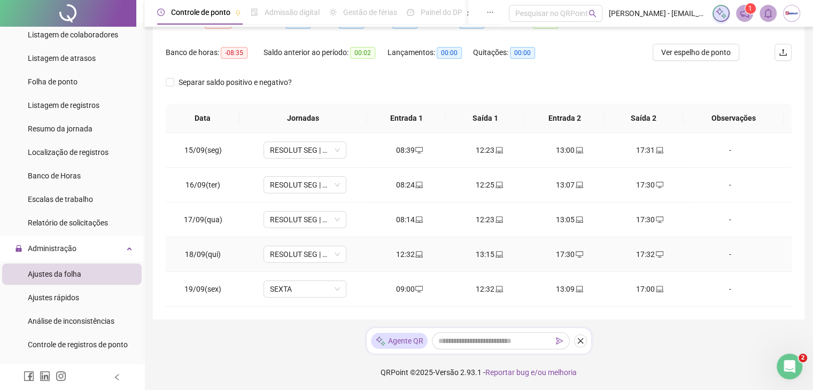
click at [640, 253] on div "17:32" at bounding box center [650, 255] width 63 height 12
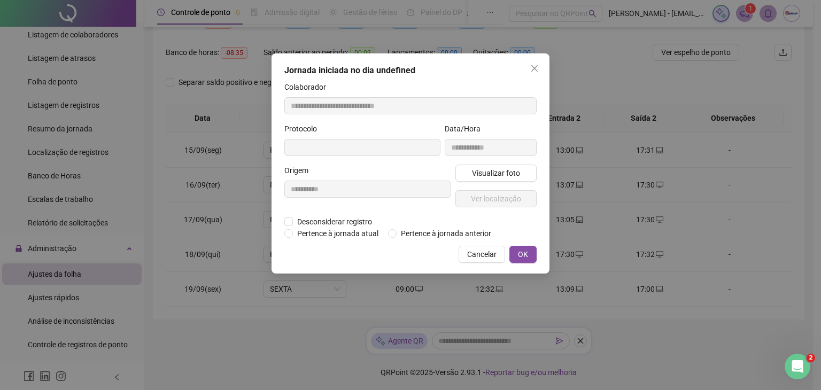
type input "**********"
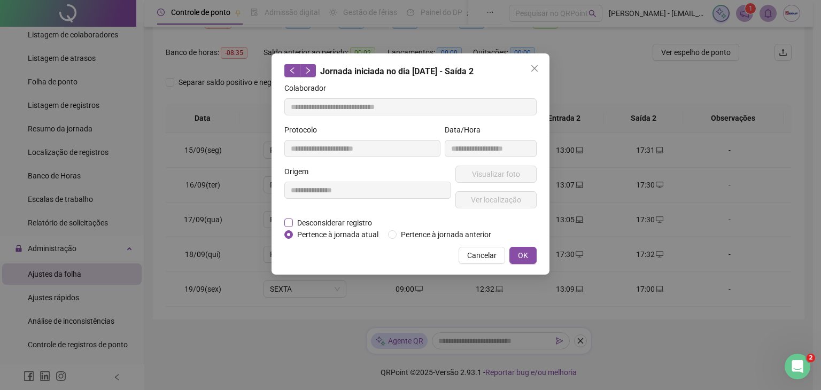
click at [332, 223] on span "Desconsiderar registro" at bounding box center [334, 223] width 83 height 12
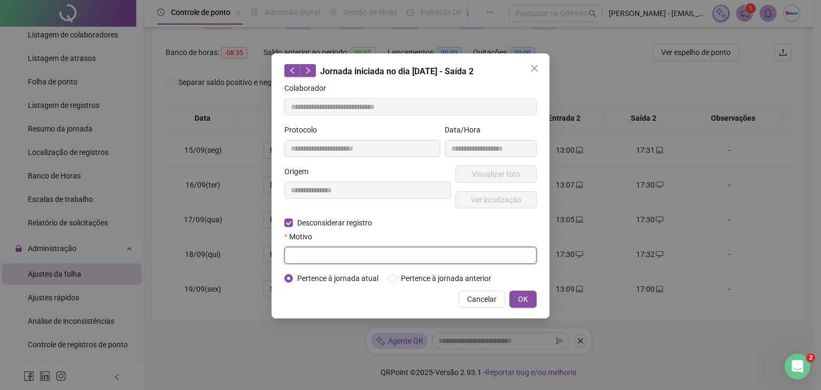
click at [343, 252] on input "text" at bounding box center [410, 255] width 252 height 17
type input "****"
click at [518, 302] on span "OK" at bounding box center [523, 300] width 10 height 12
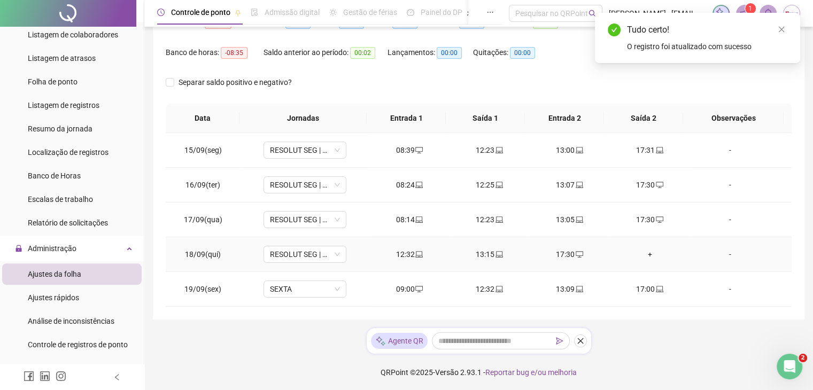
click at [643, 254] on div "+" at bounding box center [650, 255] width 63 height 12
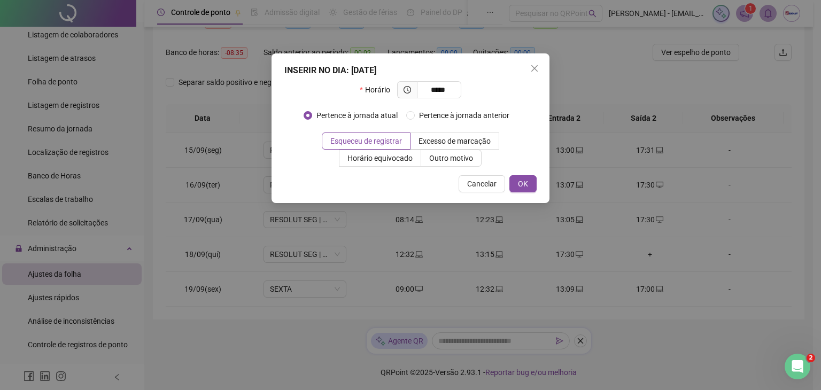
type input "*****"
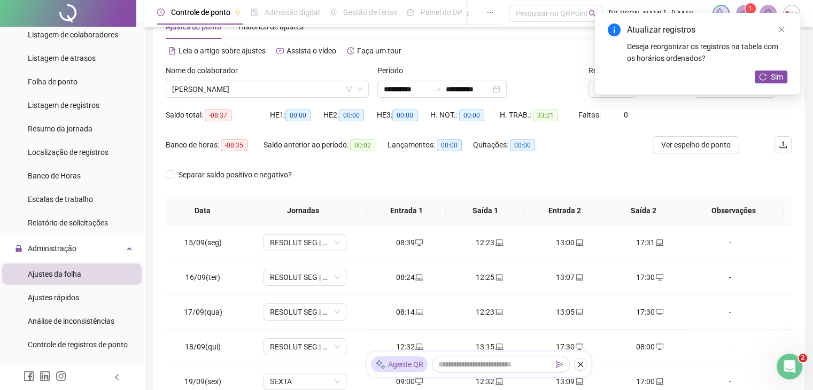
scroll to position [0, 0]
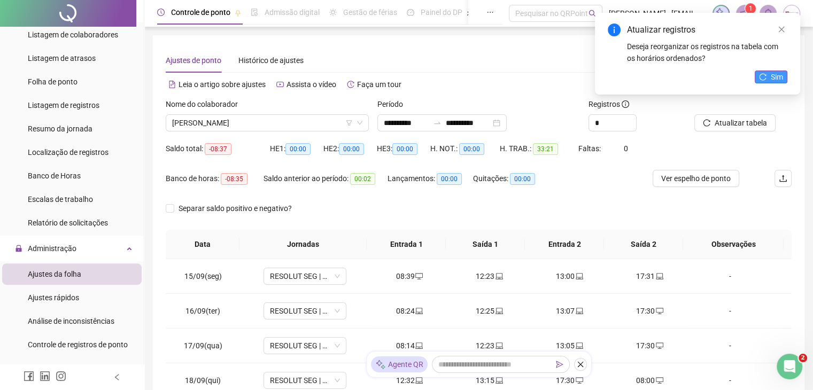
click at [781, 76] on span "Sim" at bounding box center [777, 77] width 12 height 12
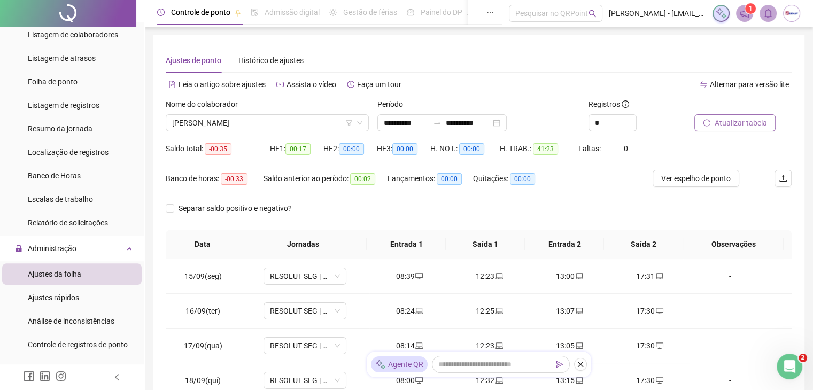
click at [733, 125] on span "Atualizar tabela" at bounding box center [741, 123] width 52 height 12
click at [742, 127] on span "Atualizar tabela" at bounding box center [741, 123] width 52 height 12
click at [683, 183] on span "Ver espelho de ponto" at bounding box center [696, 179] width 70 height 12
click at [269, 124] on span "[PERSON_NAME]" at bounding box center [267, 123] width 190 height 16
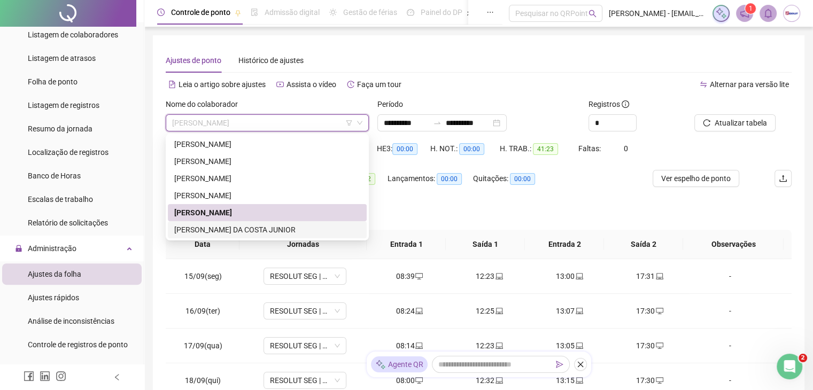
click at [242, 229] on div "[PERSON_NAME] DA COSTA JUNIOR" at bounding box center [267, 230] width 186 height 12
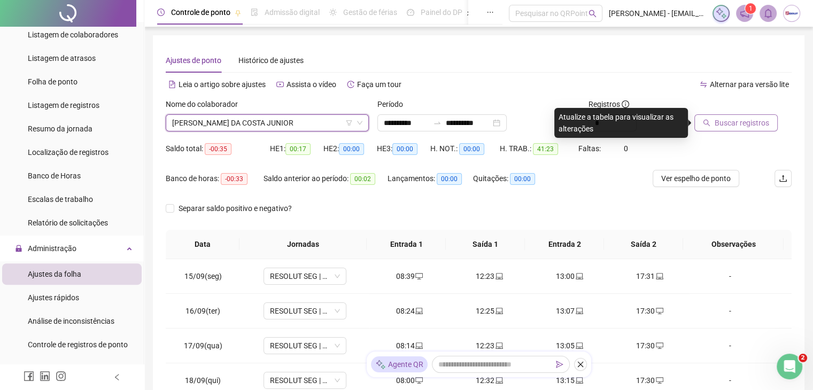
click at [742, 120] on span "Buscar registros" at bounding box center [742, 123] width 55 height 12
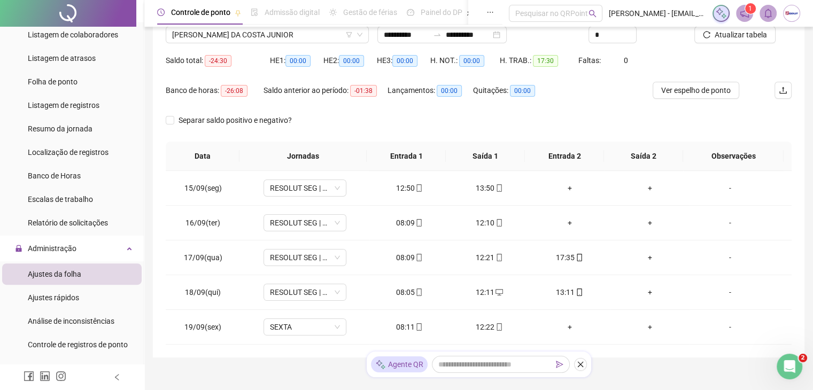
scroll to position [98, 0]
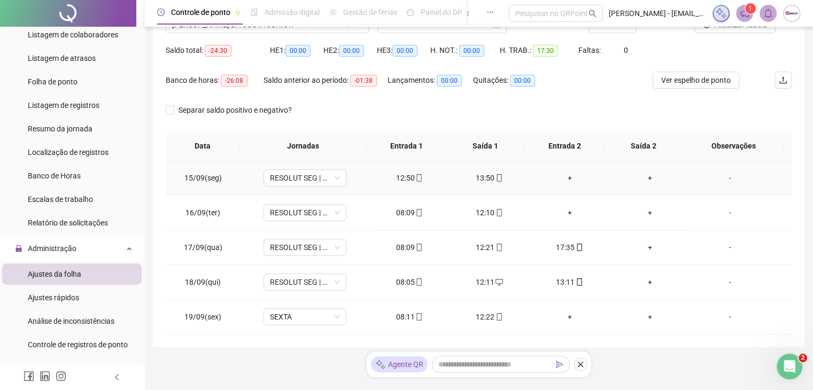
click at [567, 178] on div "+" at bounding box center [569, 178] width 63 height 12
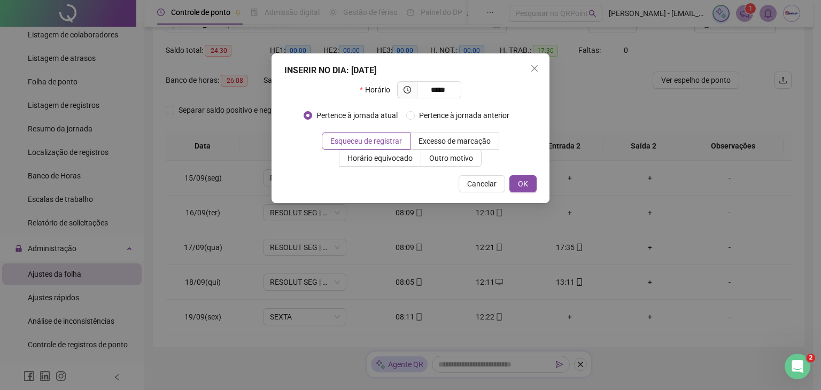
type input "*****"
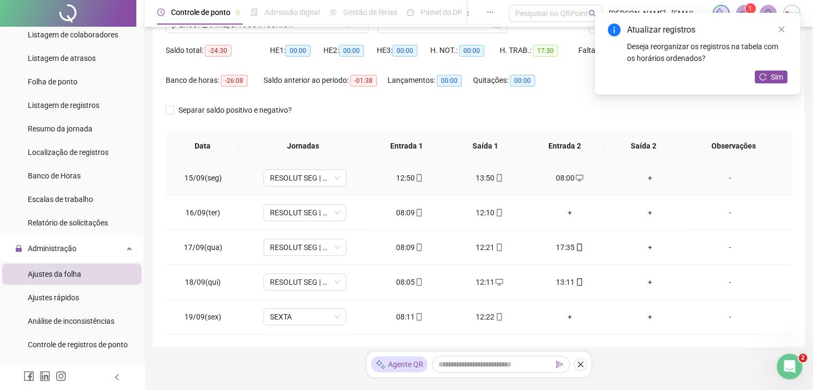
click at [644, 181] on div "+" at bounding box center [650, 178] width 63 height 12
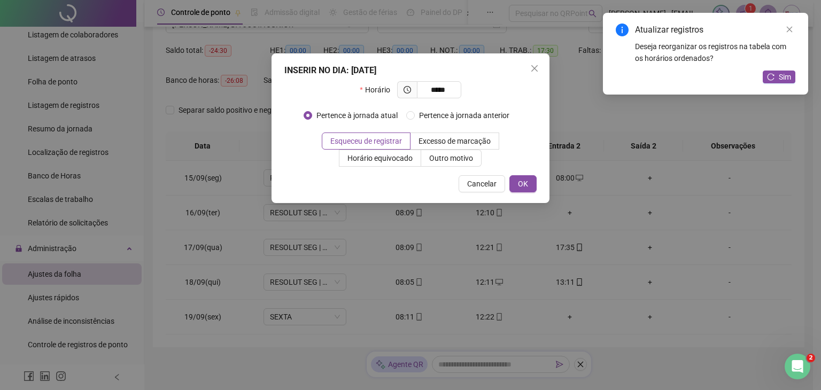
type input "*****"
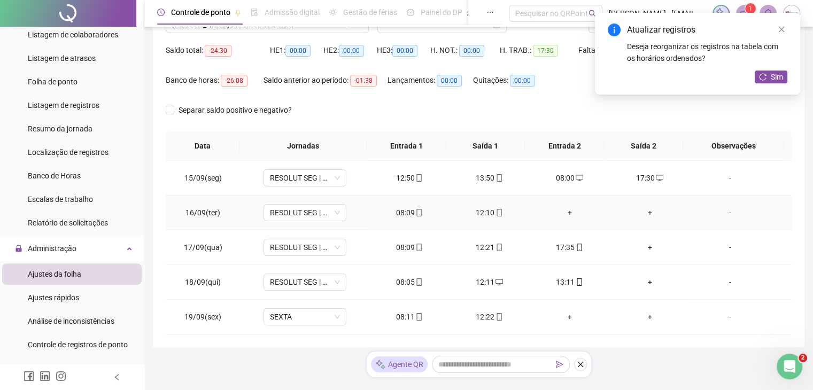
click at [568, 209] on div "+" at bounding box center [569, 213] width 63 height 12
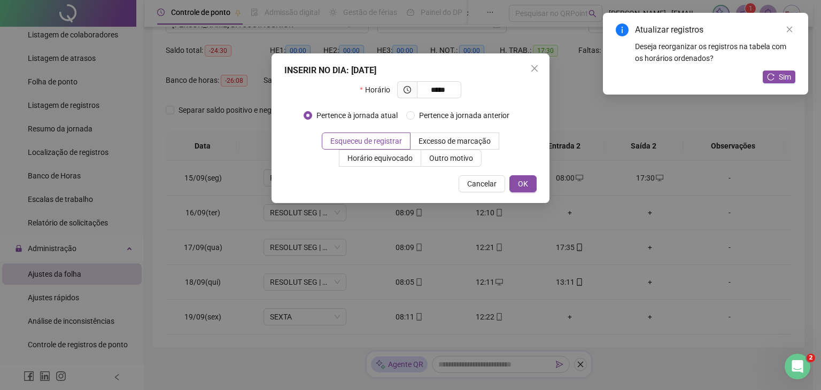
type input "*****"
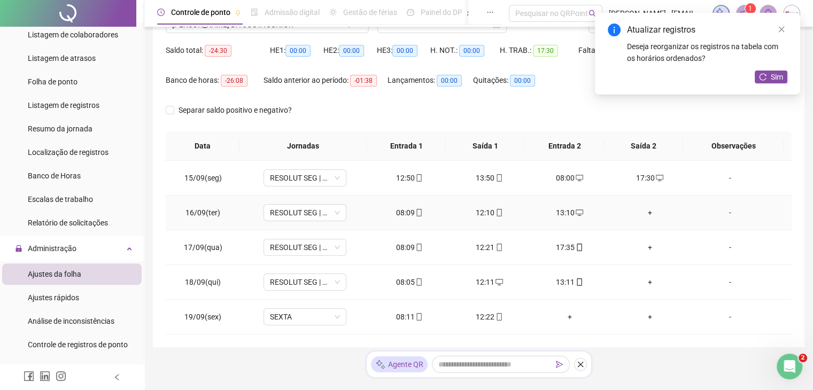
click at [644, 213] on div "+" at bounding box center [650, 213] width 63 height 12
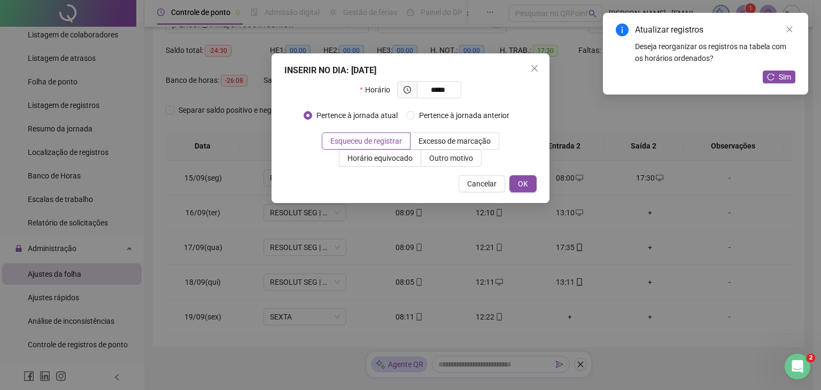
type input "*****"
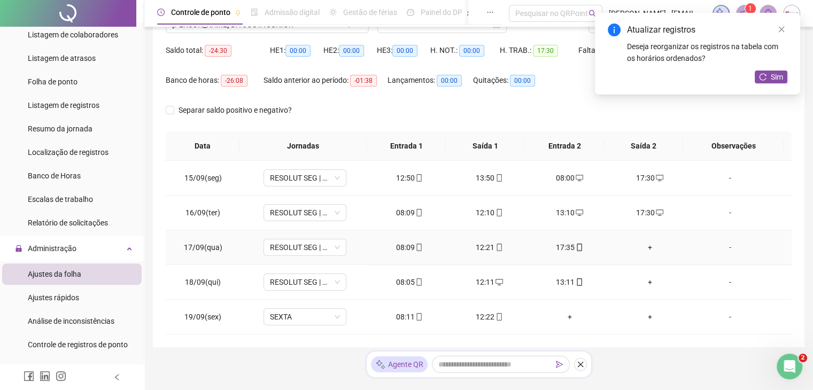
click at [644, 251] on div "+" at bounding box center [650, 248] width 63 height 12
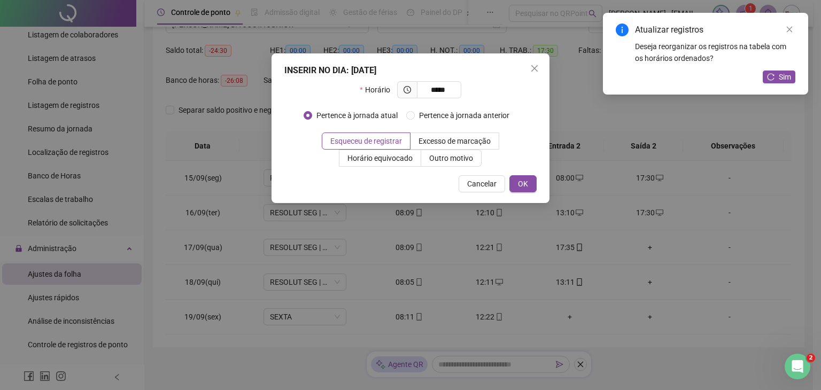
type input "*****"
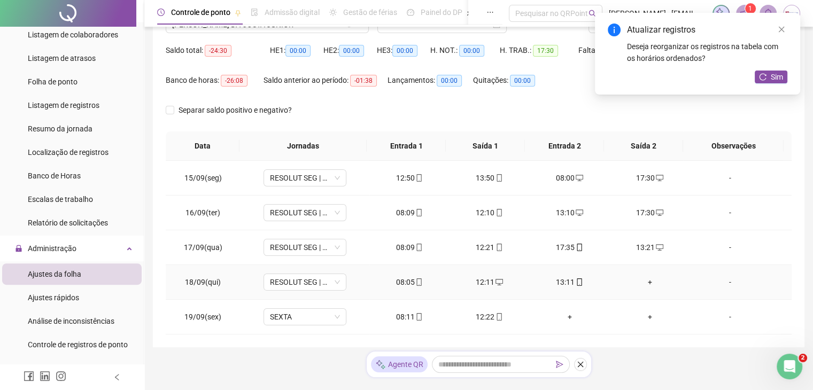
click at [643, 288] on td "+" at bounding box center [650, 282] width 80 height 35
click at [639, 277] on div "+" at bounding box center [650, 282] width 63 height 12
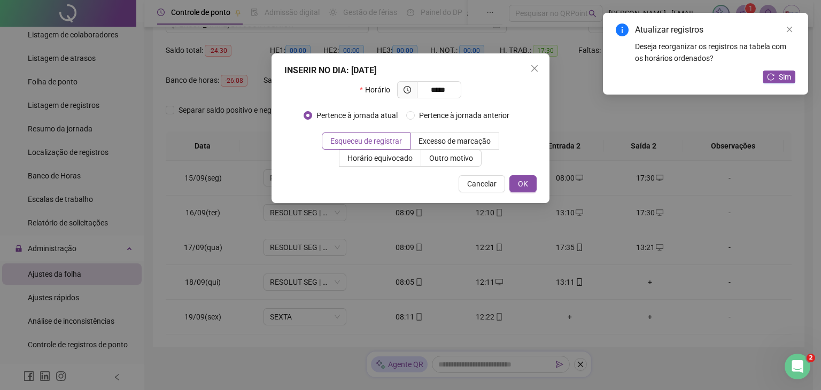
type input "*****"
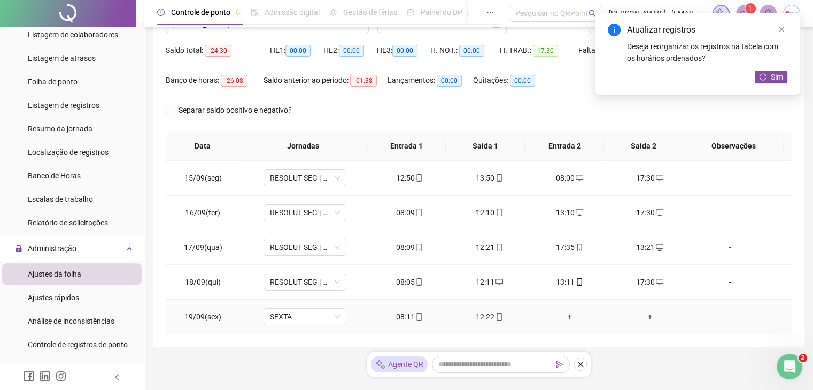
click at [562, 319] on div "+" at bounding box center [569, 317] width 63 height 12
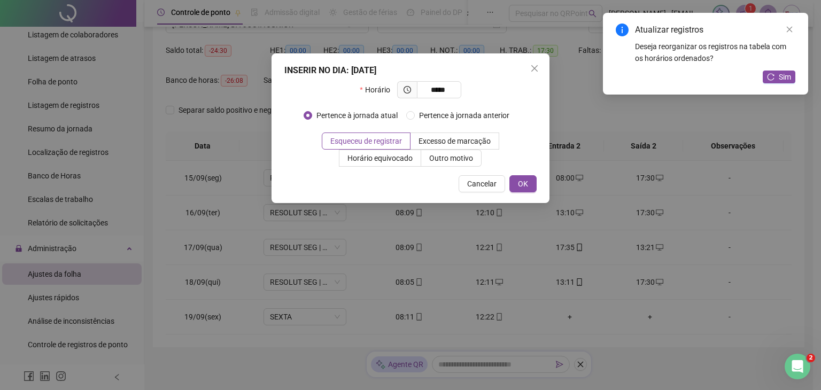
type input "*****"
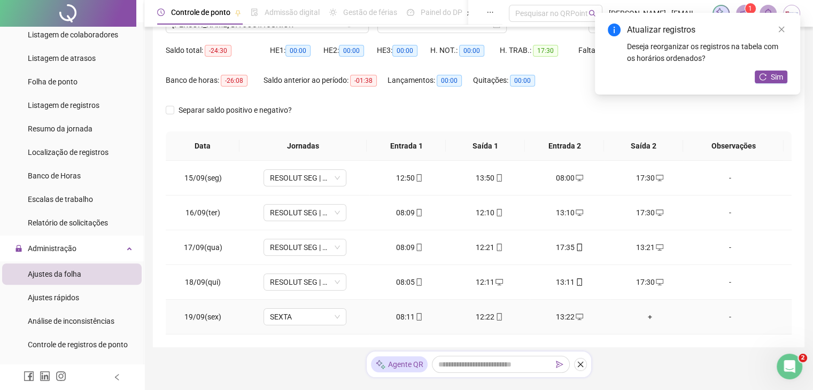
click at [643, 313] on div "+" at bounding box center [650, 317] width 63 height 12
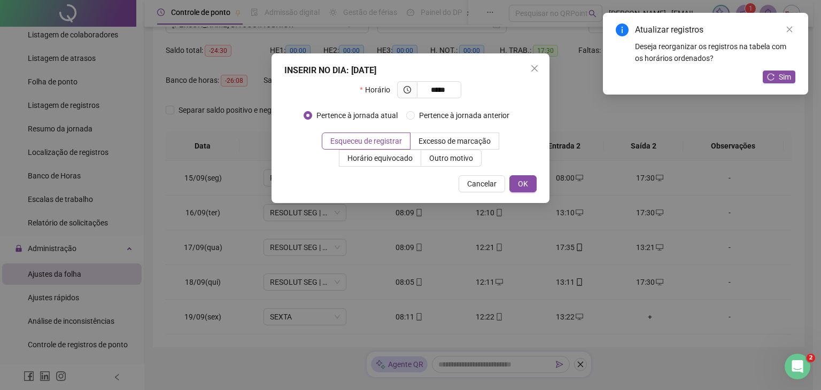
type input "*****"
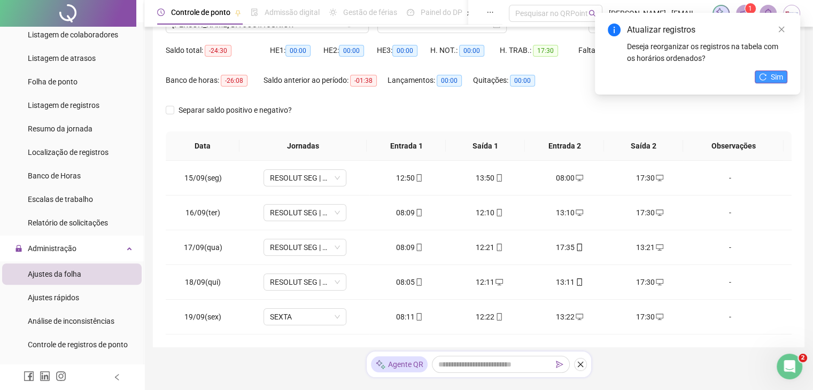
click at [770, 75] on button "Sim" at bounding box center [771, 77] width 33 height 13
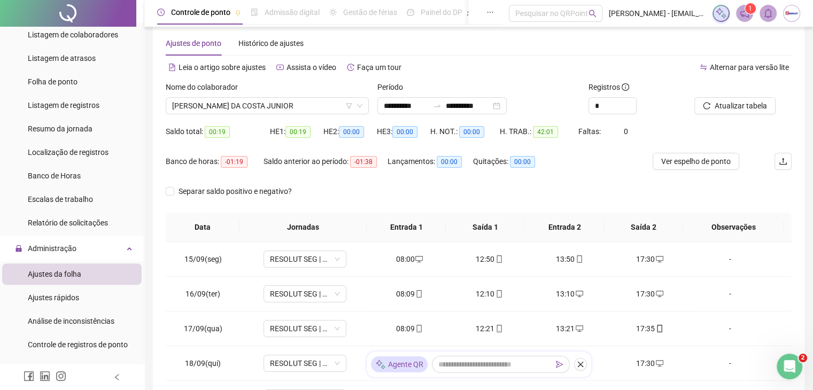
scroll to position [0, 0]
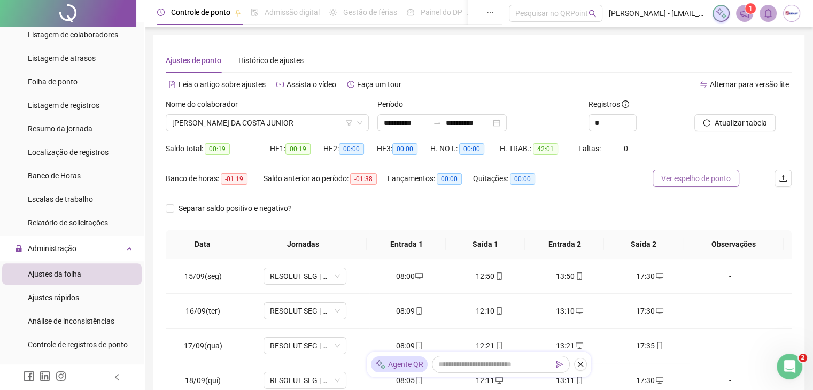
click at [684, 176] on span "Ver espelho de ponto" at bounding box center [696, 179] width 70 height 12
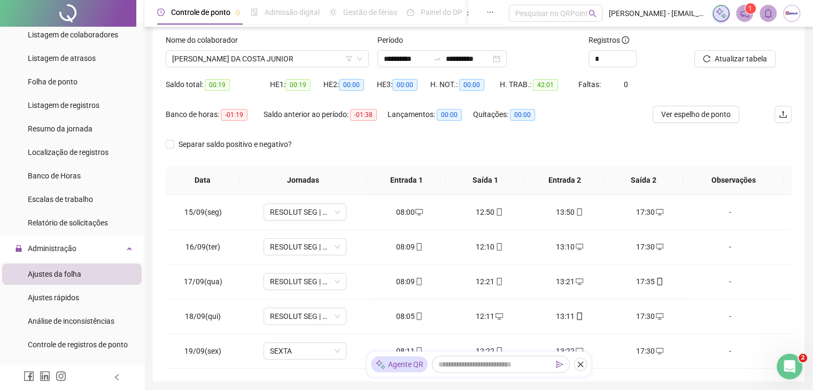
scroll to position [126, 0]
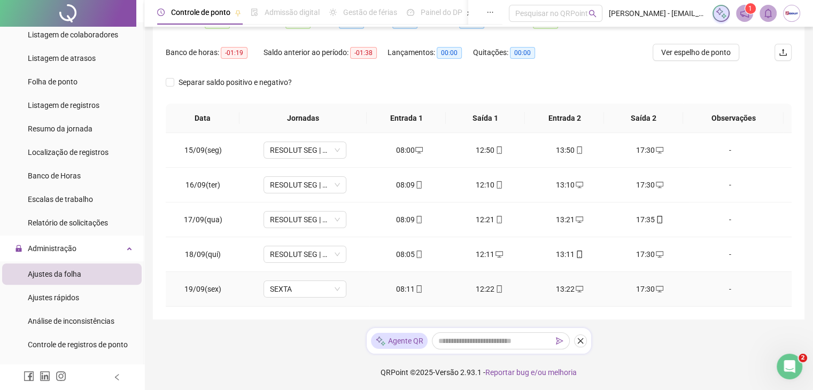
click at [641, 294] on div "17:30" at bounding box center [650, 289] width 63 height 12
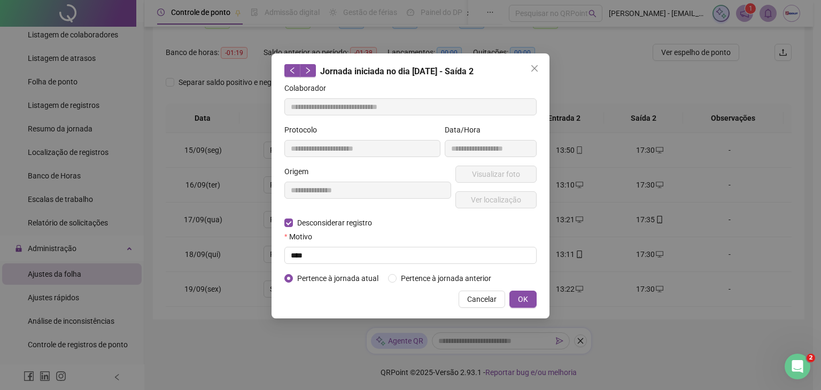
type input "**********"
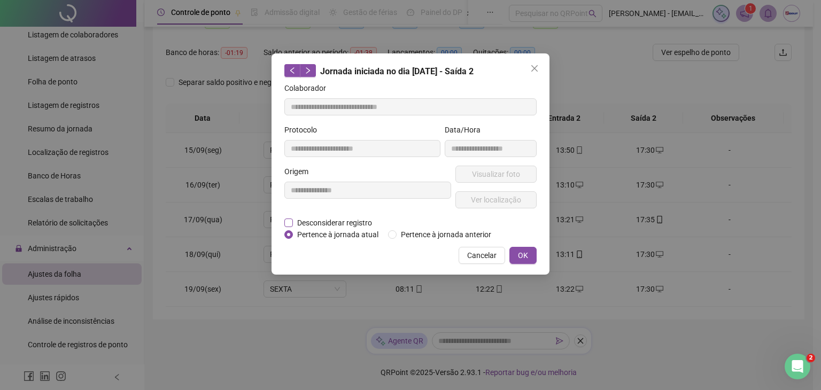
click at [328, 223] on span "Desconsiderar registro" at bounding box center [334, 223] width 83 height 12
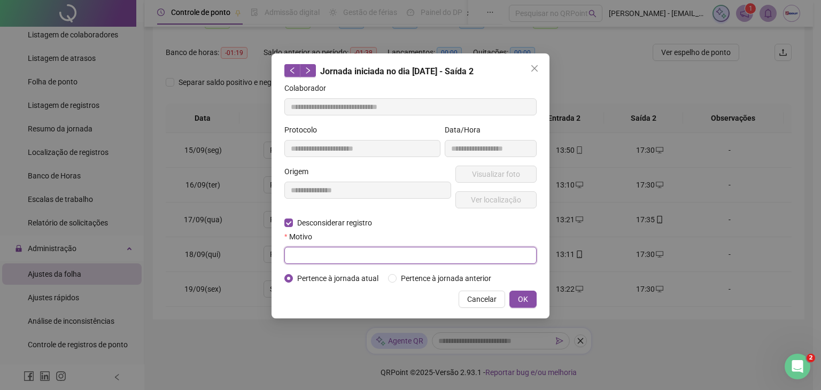
click at [361, 255] on input "text" at bounding box center [410, 255] width 252 height 17
type input "****"
click at [524, 298] on span "OK" at bounding box center [523, 300] width 10 height 12
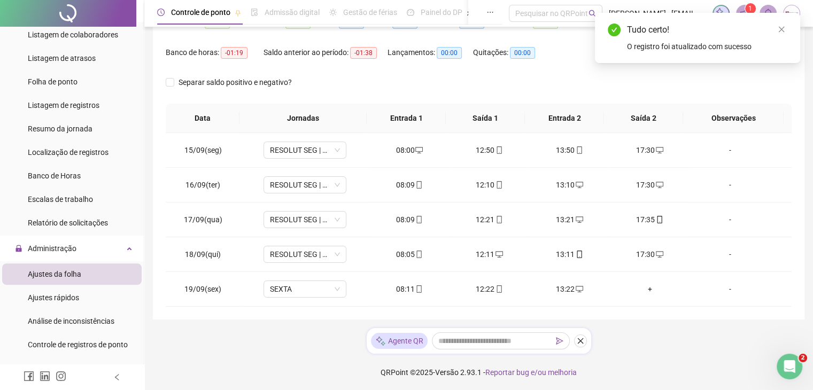
click at [646, 287] on div "+" at bounding box center [650, 289] width 63 height 12
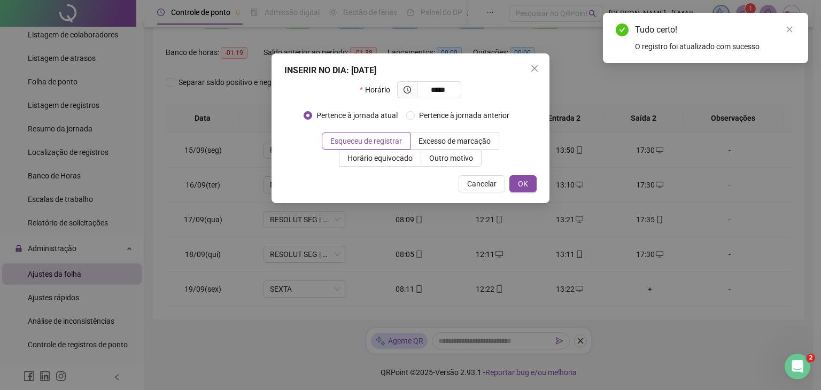
type input "*****"
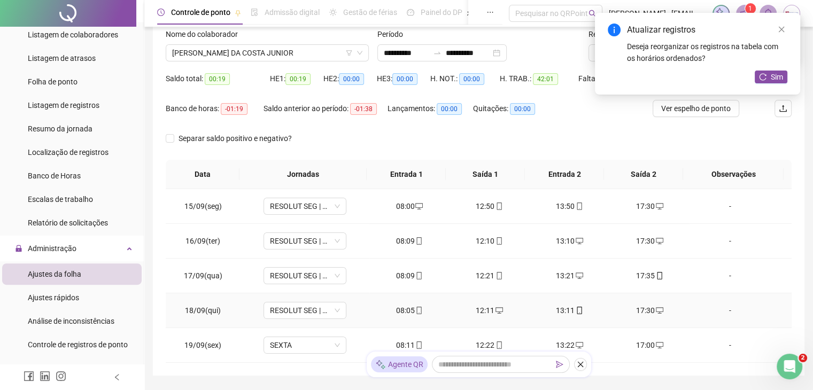
scroll to position [0, 0]
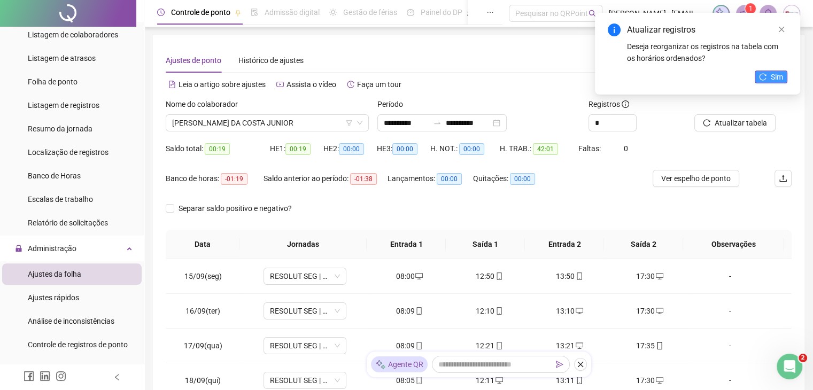
click at [781, 72] on span "Sim" at bounding box center [777, 77] width 12 height 12
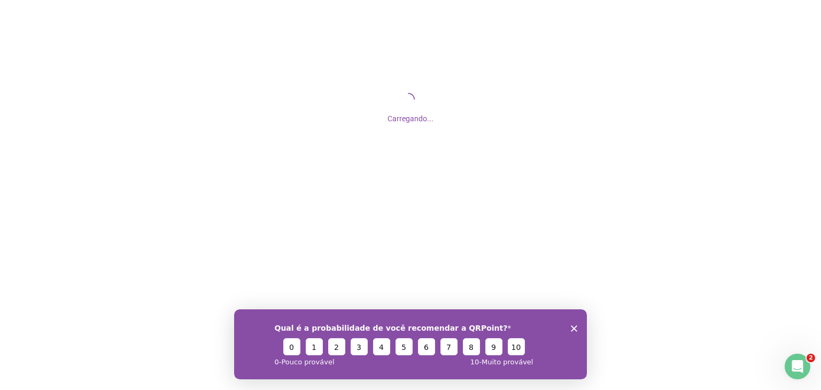
click at [572, 327] on icon "Encerrar pesquisa" at bounding box center [574, 328] width 6 height 6
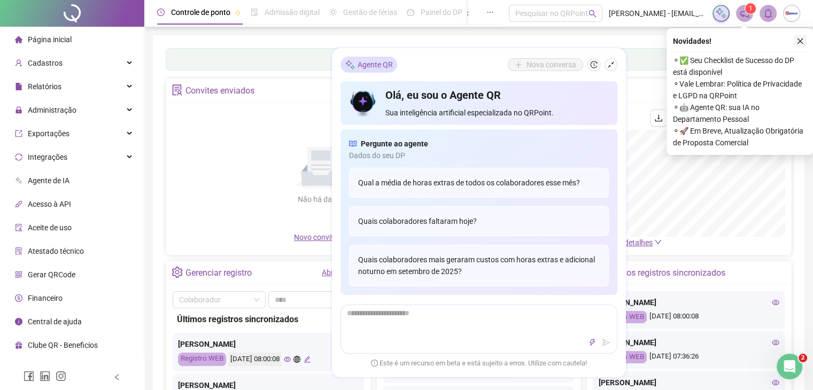
click at [801, 40] on icon "close" at bounding box center [801, 41] width 6 height 6
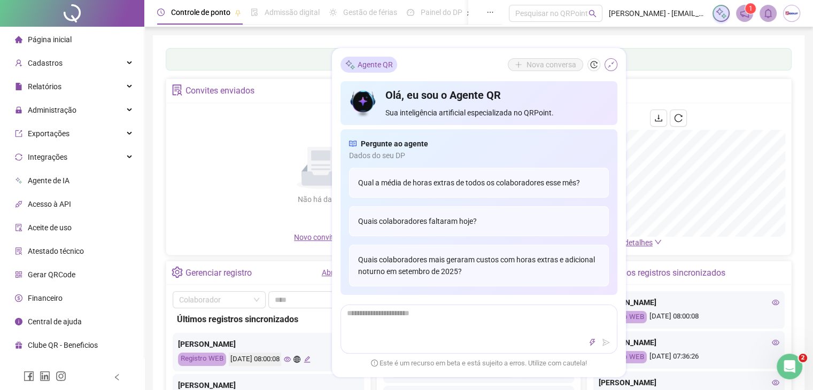
click at [611, 67] on icon "shrink" at bounding box center [610, 64] width 7 height 7
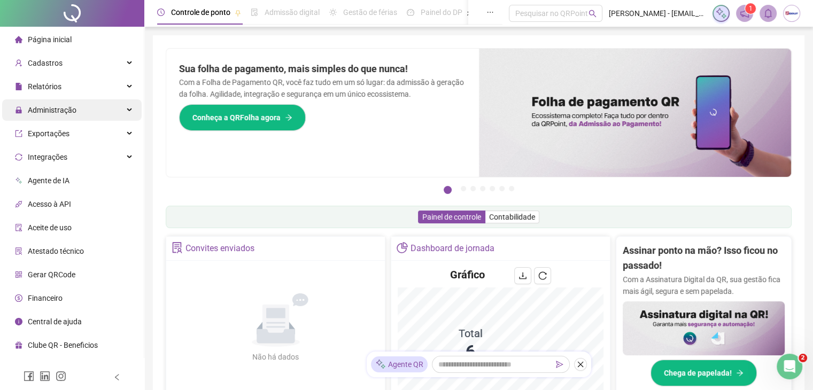
click at [83, 106] on div "Administração" at bounding box center [72, 109] width 140 height 21
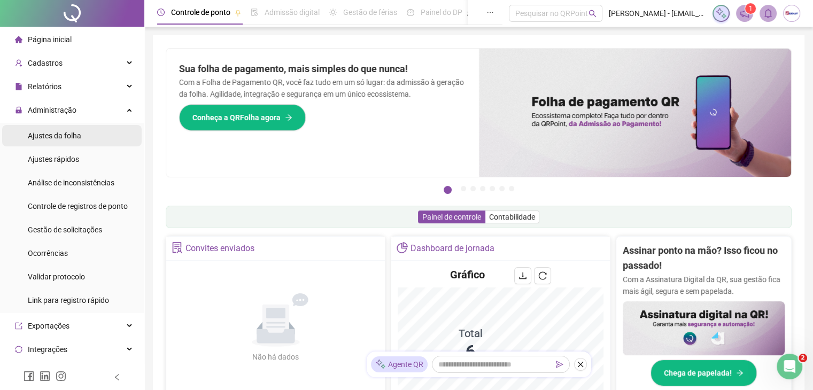
click at [70, 140] on span "Ajustes da folha" at bounding box center [54, 136] width 53 height 9
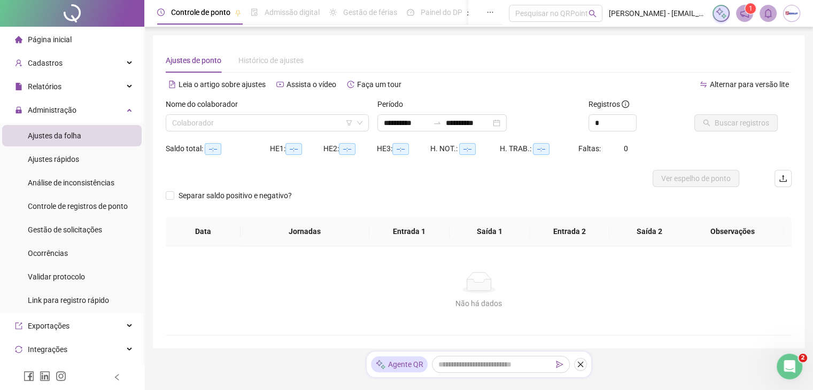
type input "**********"
click at [65, 69] on div "Cadastros" at bounding box center [72, 62] width 140 height 21
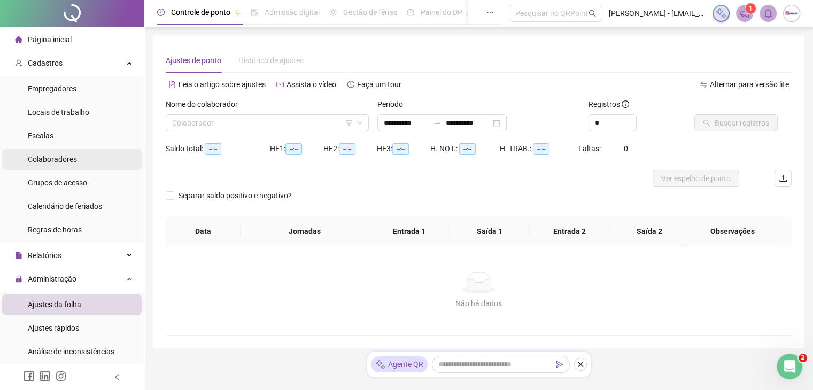
click at [62, 159] on span "Colaboradores" at bounding box center [52, 159] width 49 height 9
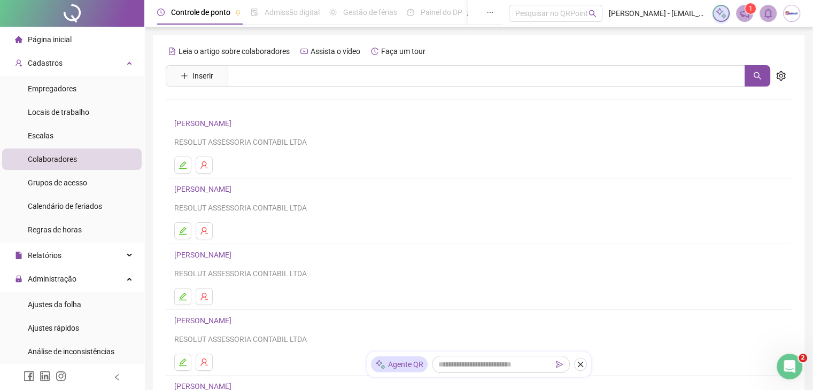
click at [236, 195] on h4 "[PERSON_NAME]" at bounding box center [478, 189] width 609 height 13
click at [208, 190] on link "[PERSON_NAME]" at bounding box center [204, 189] width 60 height 9
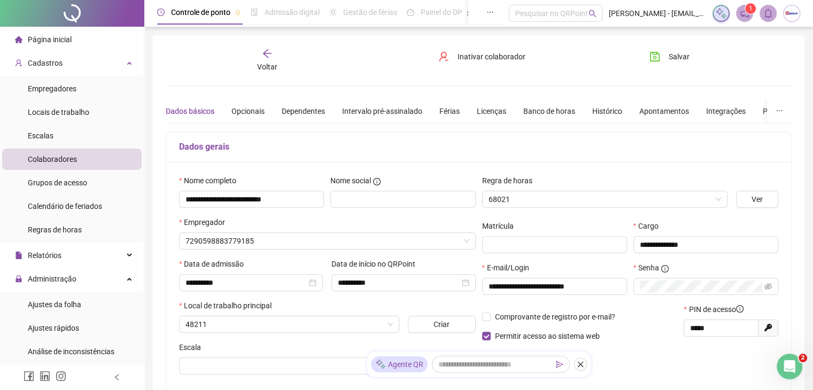
type input "*********"
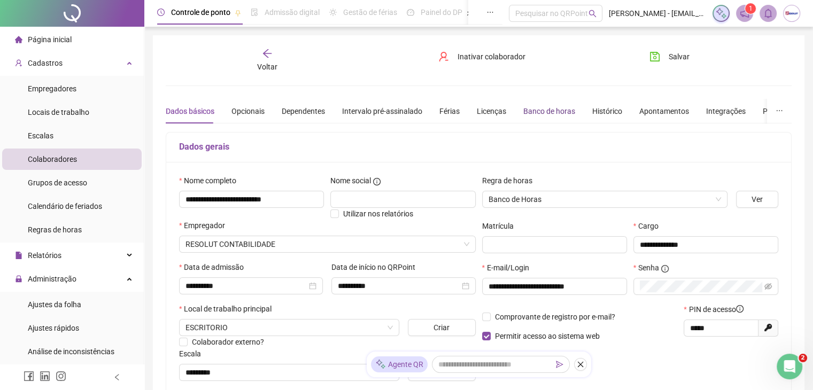
click at [541, 107] on div "Banco de horas" at bounding box center [549, 111] width 52 height 12
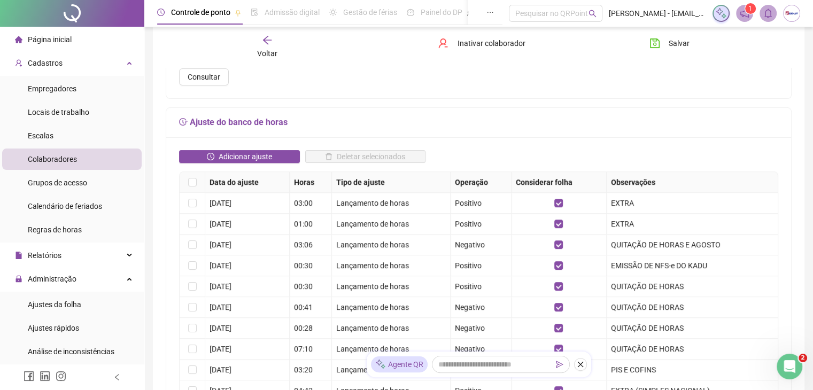
scroll to position [247, 0]
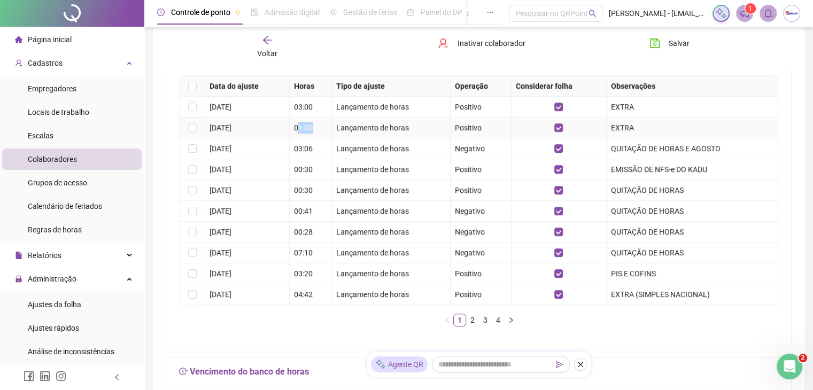
drag, startPoint x: 309, startPoint y: 129, endPoint x: 319, endPoint y: 128, distance: 10.2
click at [319, 128] on td "01:00" at bounding box center [311, 128] width 43 height 21
drag, startPoint x: 297, startPoint y: 109, endPoint x: 315, endPoint y: 109, distance: 18.2
click at [315, 109] on td "03:00" at bounding box center [311, 107] width 43 height 21
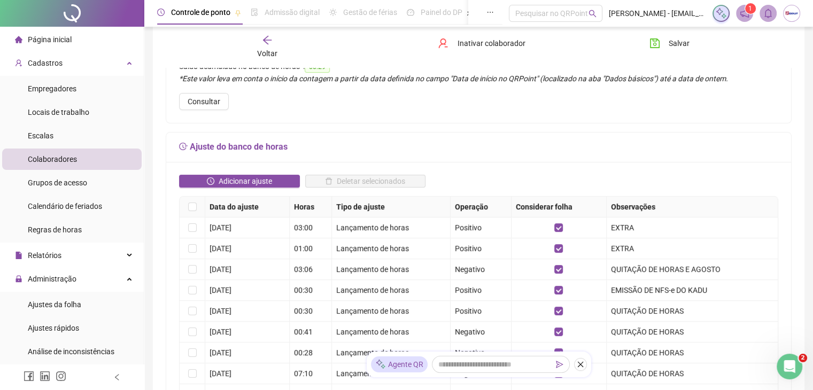
scroll to position [0, 0]
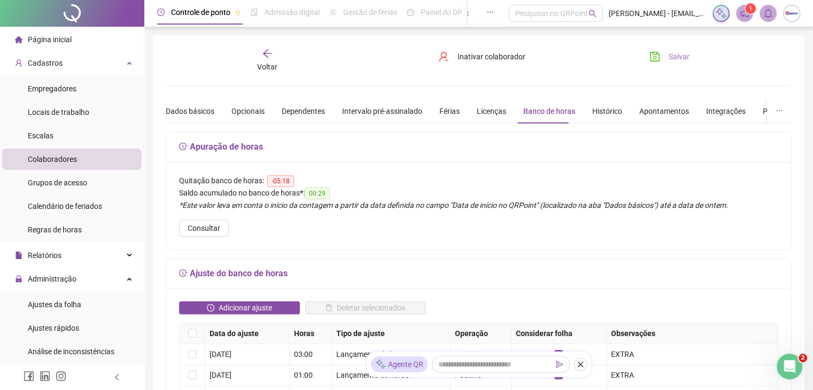
click at [674, 49] on button "Salvar" at bounding box center [670, 56] width 56 height 17
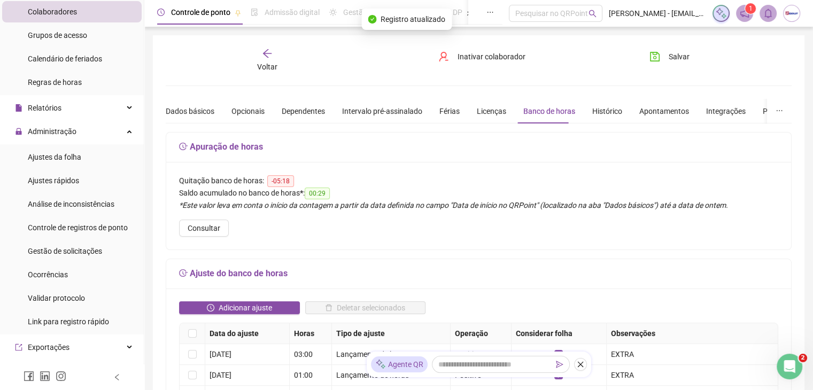
scroll to position [148, 0]
click at [53, 157] on span "Ajustes da folha" at bounding box center [54, 156] width 53 height 9
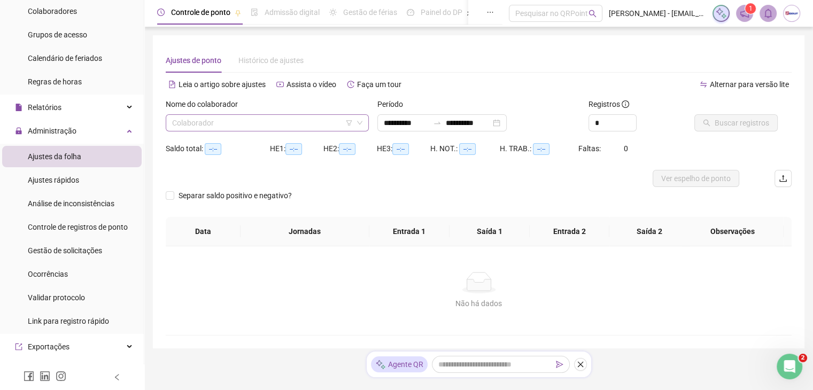
click at [242, 119] on input "search" at bounding box center [262, 123] width 181 height 16
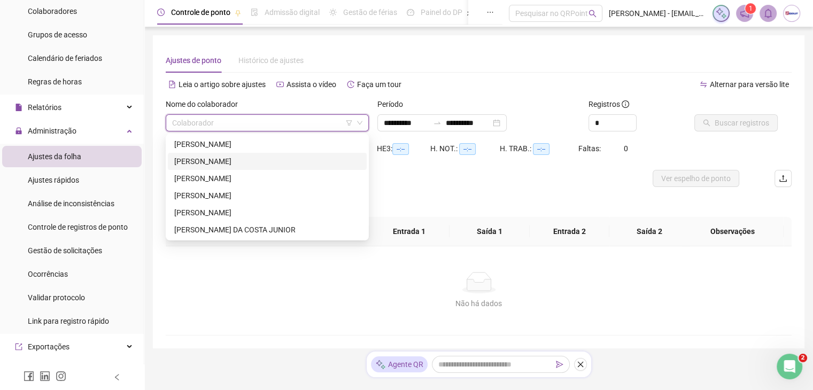
click at [206, 166] on div "[PERSON_NAME]" at bounding box center [267, 162] width 186 height 12
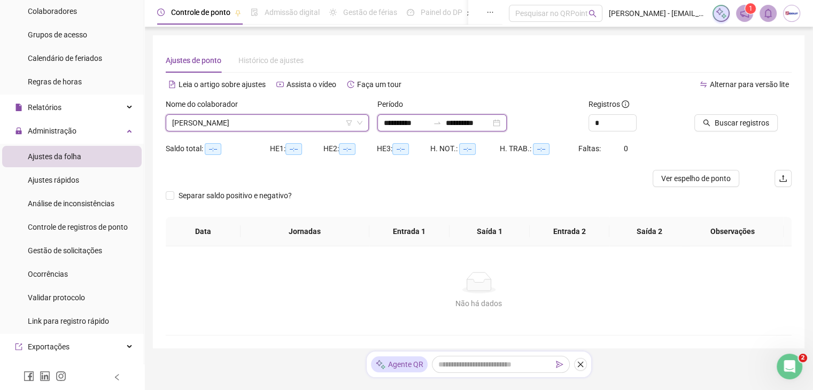
click at [397, 124] on input "**********" at bounding box center [406, 123] width 45 height 12
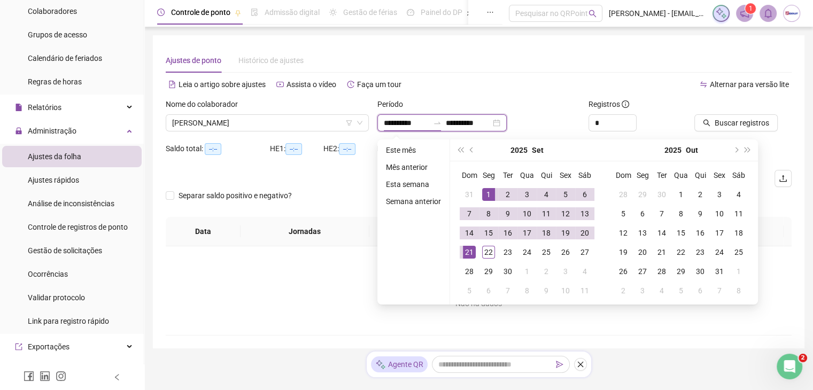
type input "**********"
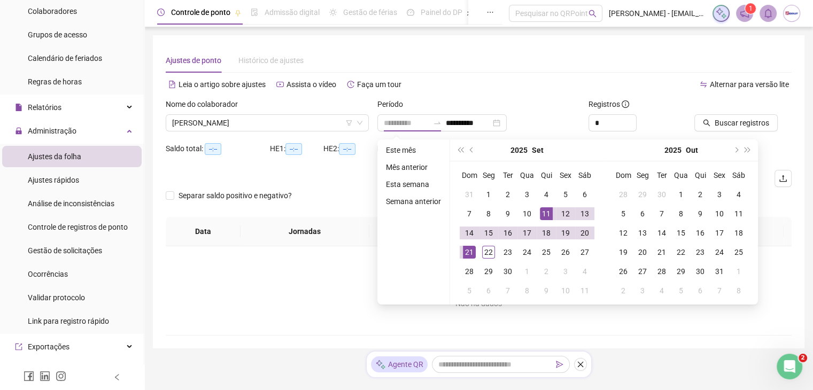
click at [546, 214] on div "11" at bounding box center [546, 213] width 13 height 13
type input "**********"
click at [582, 232] on div "20" at bounding box center [585, 233] width 13 height 13
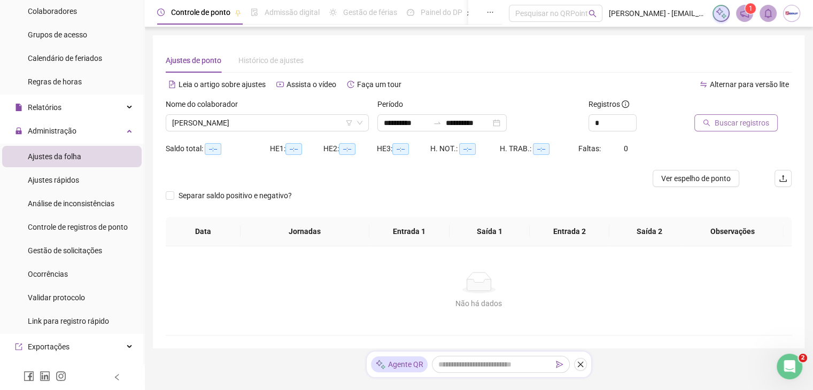
click at [720, 124] on span "Buscar registros" at bounding box center [742, 123] width 55 height 12
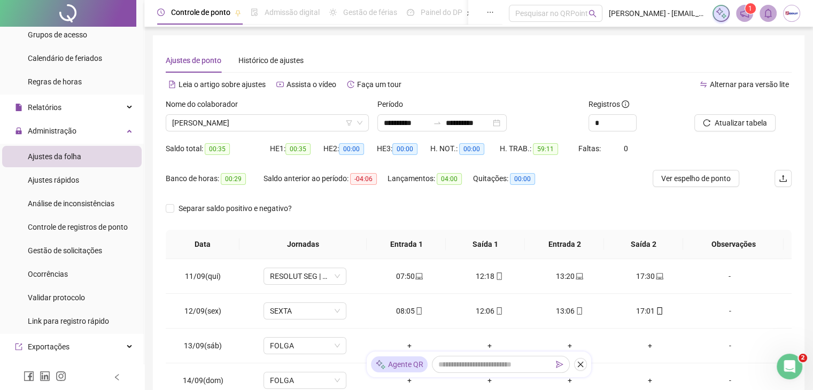
scroll to position [49, 0]
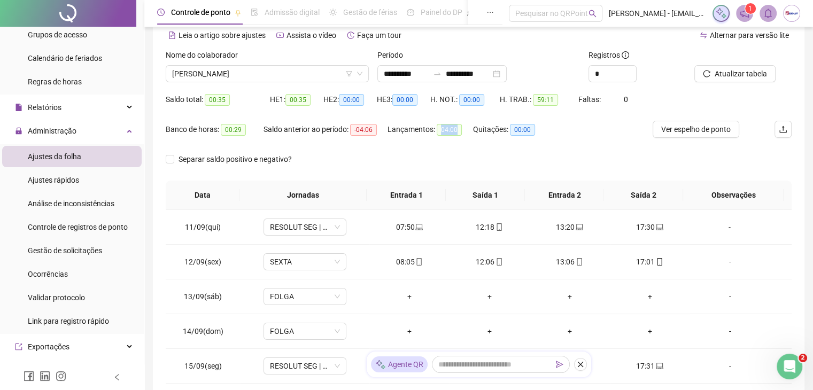
drag, startPoint x: 439, startPoint y: 128, endPoint x: 454, endPoint y: 129, distance: 15.5
click at [454, 129] on span "04:00" at bounding box center [449, 130] width 25 height 12
click at [443, 143] on div "Lançamentos: 04:00" at bounding box center [431, 136] width 86 height 30
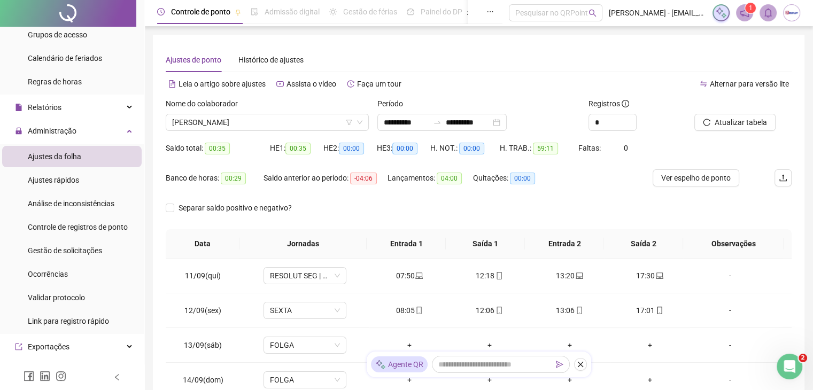
scroll to position [0, 0]
drag, startPoint x: 361, startPoint y: 181, endPoint x: 377, endPoint y: 181, distance: 16.0
click at [377, 181] on span "-04:06" at bounding box center [363, 179] width 27 height 12
click at [365, 189] on div "Saldo anterior ao período: -04:06" at bounding box center [326, 185] width 124 height 30
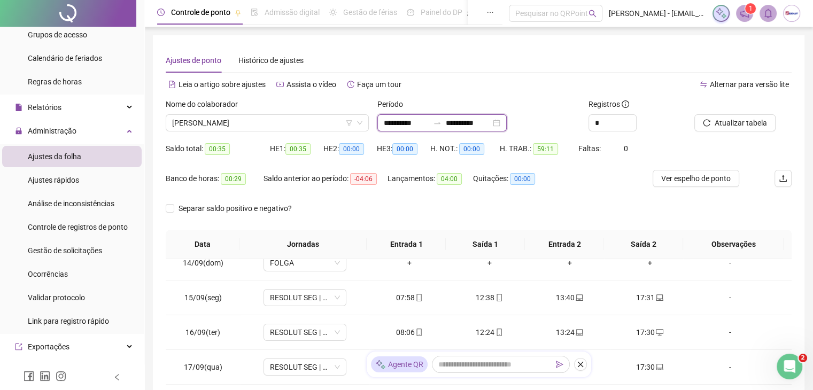
click at [411, 121] on input "**********" at bounding box center [406, 123] width 45 height 12
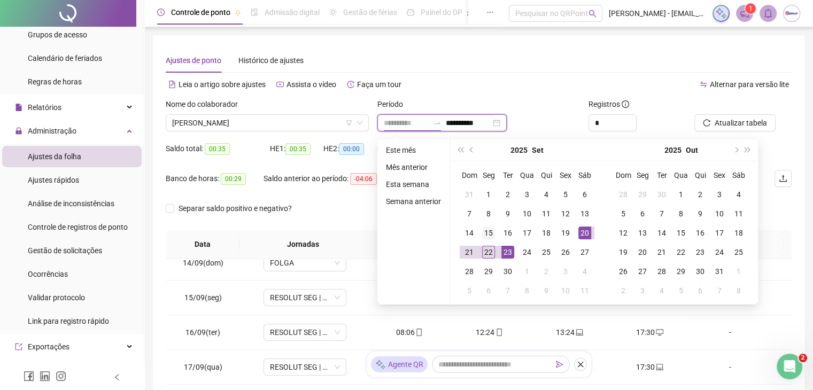
type input "**********"
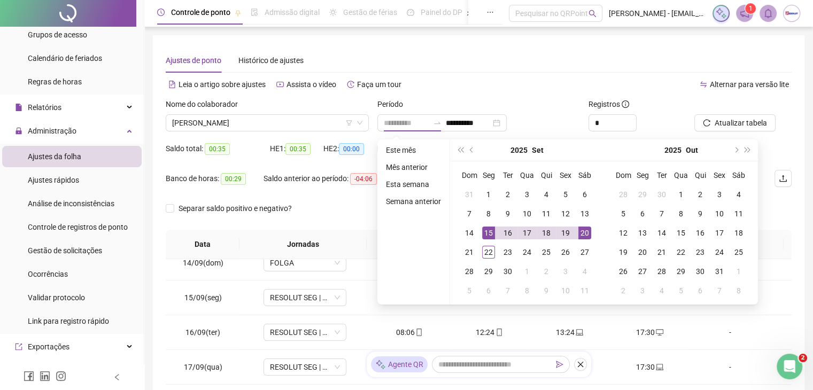
click at [489, 235] on div "15" at bounding box center [488, 233] width 13 height 13
type input "**********"
click at [562, 235] on div "19" at bounding box center [565, 233] width 13 height 13
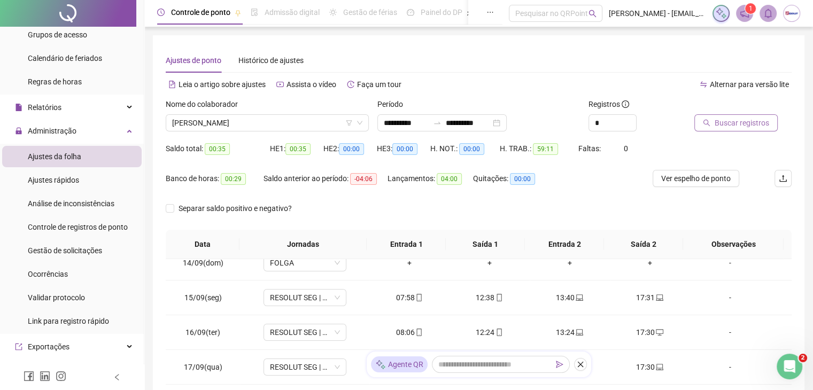
click at [744, 120] on span "Buscar registros" at bounding box center [742, 123] width 55 height 12
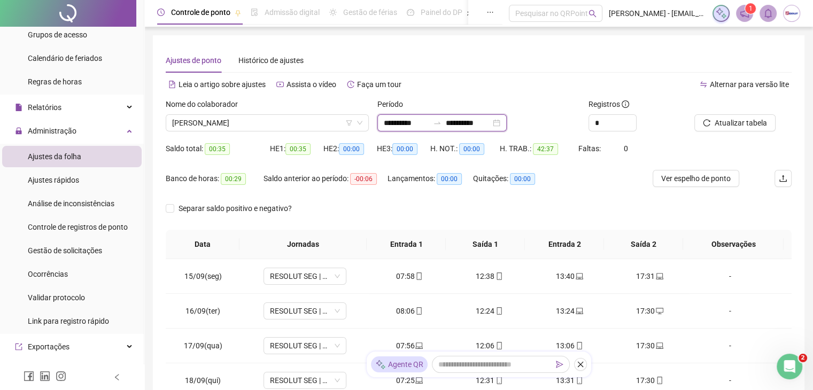
click at [422, 127] on input "**********" at bounding box center [406, 123] width 45 height 12
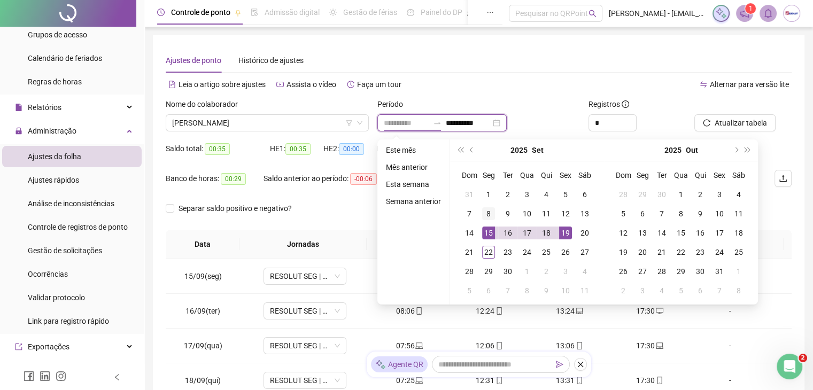
type input "**********"
click at [487, 217] on div "8" at bounding box center [488, 213] width 13 height 13
type input "**********"
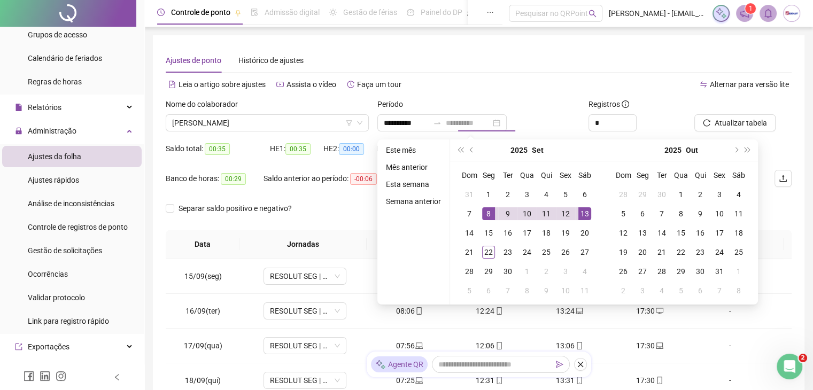
click at [584, 213] on div "13" at bounding box center [585, 213] width 13 height 13
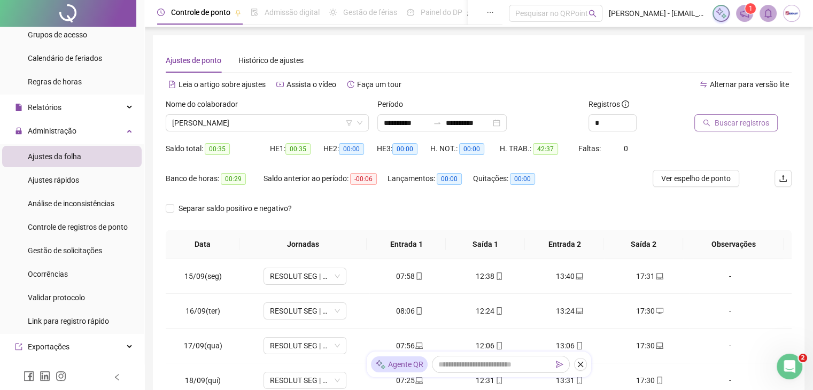
click at [734, 125] on span "Buscar registros" at bounding box center [742, 123] width 55 height 12
drag, startPoint x: 213, startPoint y: 150, endPoint x: 231, endPoint y: 150, distance: 18.2
click at [231, 150] on span "-04:02" at bounding box center [218, 149] width 27 height 12
drag, startPoint x: 437, startPoint y: 180, endPoint x: 456, endPoint y: 180, distance: 18.2
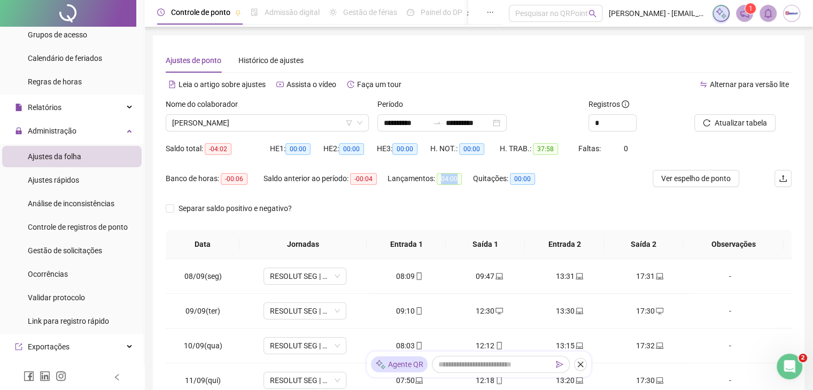
click at [456, 180] on span "04:00" at bounding box center [449, 179] width 25 height 12
drag, startPoint x: 240, startPoint y: 178, endPoint x: 246, endPoint y: 178, distance: 6.4
click at [246, 178] on div "Banco de horas: -00:06" at bounding box center [215, 179] width 98 height 12
click at [248, 184] on div "Banco de horas: -00:06" at bounding box center [215, 179] width 98 height 12
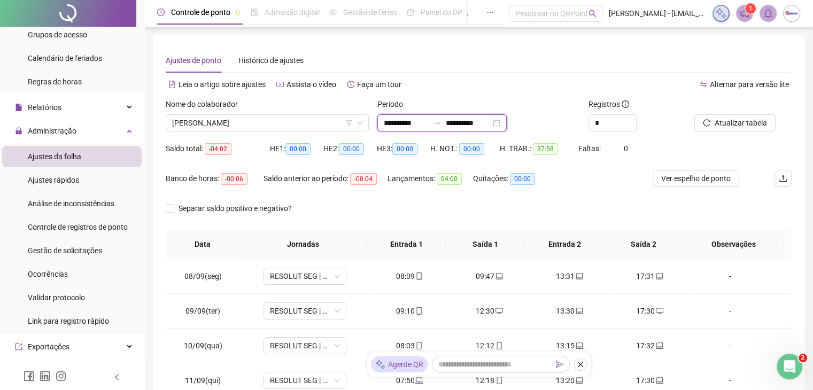
click at [384, 122] on input "**********" at bounding box center [406, 123] width 45 height 12
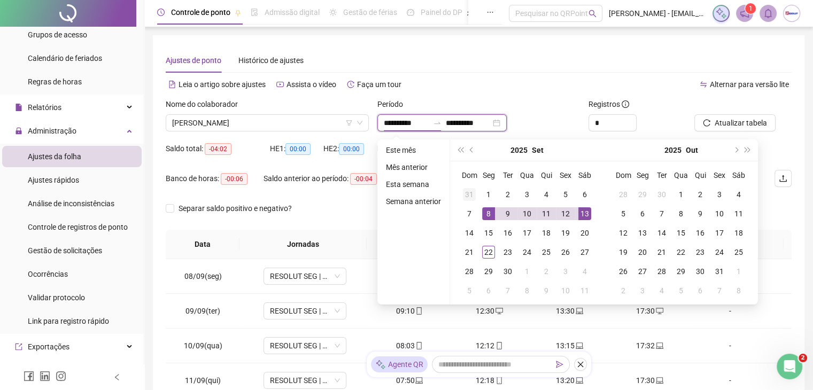
type input "**********"
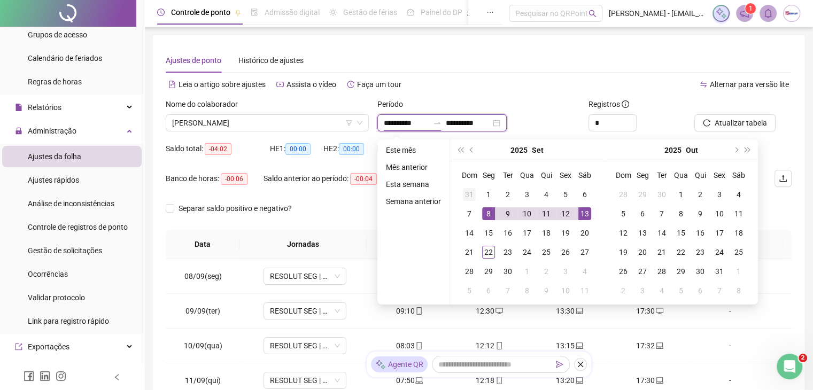
type input "**********"
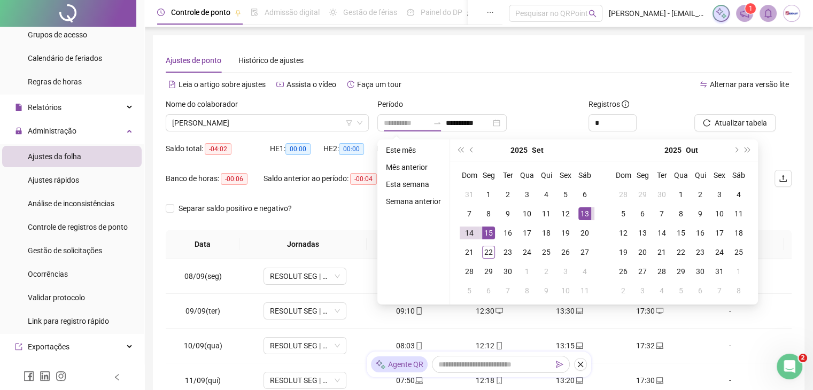
click at [488, 232] on div "15" at bounding box center [488, 233] width 13 height 13
type input "**********"
click at [564, 231] on div "19" at bounding box center [565, 233] width 13 height 13
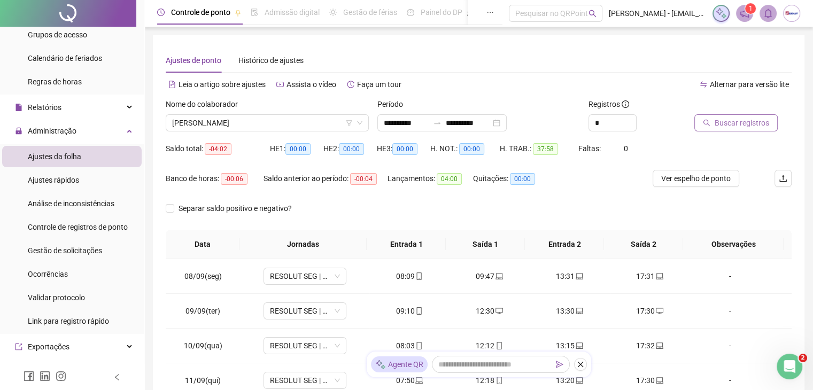
click at [716, 122] on span "Buscar registros" at bounding box center [742, 123] width 55 height 12
drag, startPoint x: 358, startPoint y: 178, endPoint x: 383, endPoint y: 178, distance: 25.7
click at [383, 178] on div "Saldo anterior ao período: -00:06" at bounding box center [326, 179] width 124 height 12
click at [382, 191] on div "Saldo anterior ao período: -00:06" at bounding box center [326, 185] width 124 height 30
drag, startPoint x: 217, startPoint y: 150, endPoint x: 223, endPoint y: 151, distance: 7.0
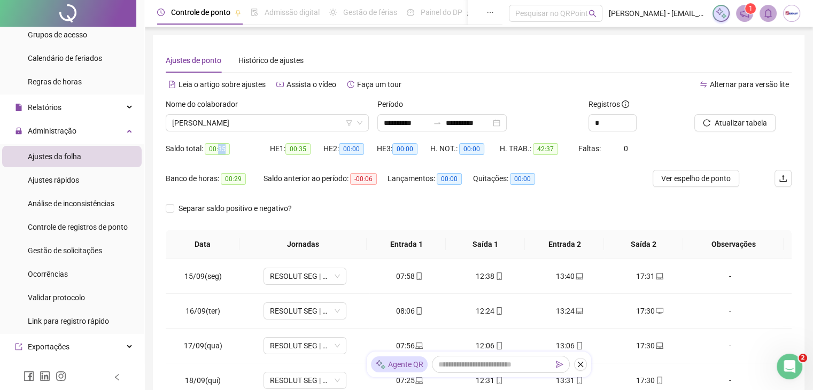
click at [223, 151] on span "00:35" at bounding box center [217, 149] width 25 height 12
click at [226, 151] on span "00:35" at bounding box center [217, 149] width 25 height 12
click at [370, 180] on span "-00:06" at bounding box center [363, 179] width 27 height 12
click at [367, 191] on div "Saldo anterior ao período: -00:06" at bounding box center [326, 185] width 124 height 30
click at [369, 179] on span "-00:06" at bounding box center [363, 179] width 27 height 12
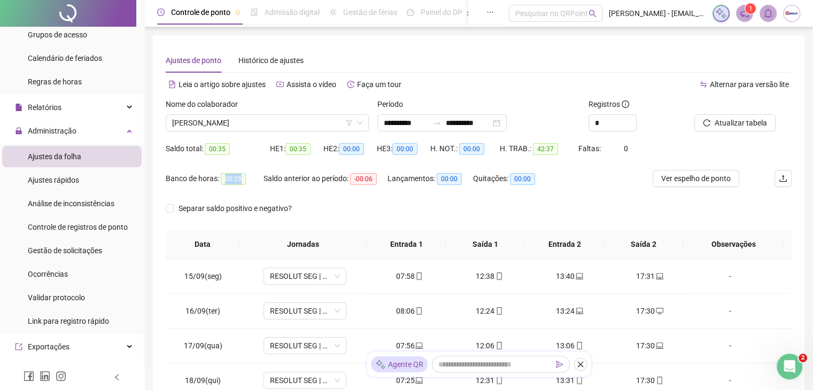
drag, startPoint x: 223, startPoint y: 179, endPoint x: 245, endPoint y: 179, distance: 22.5
click at [245, 179] on div "Banco de horas: 00:29" at bounding box center [215, 179] width 98 height 12
click at [255, 198] on div "Banco de horas: 00:29" at bounding box center [215, 185] width 98 height 30
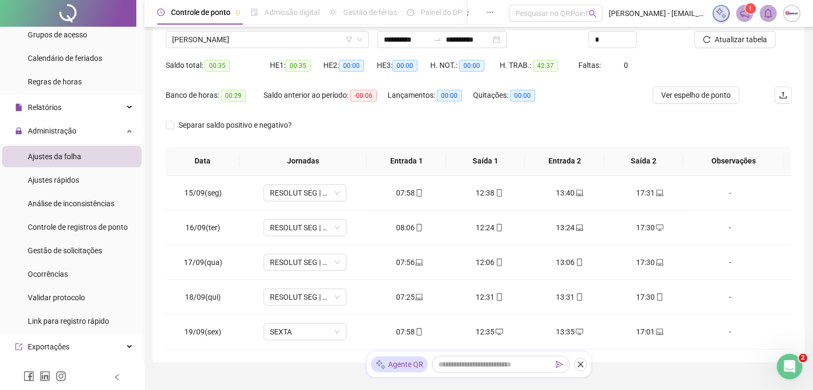
scroll to position [28, 0]
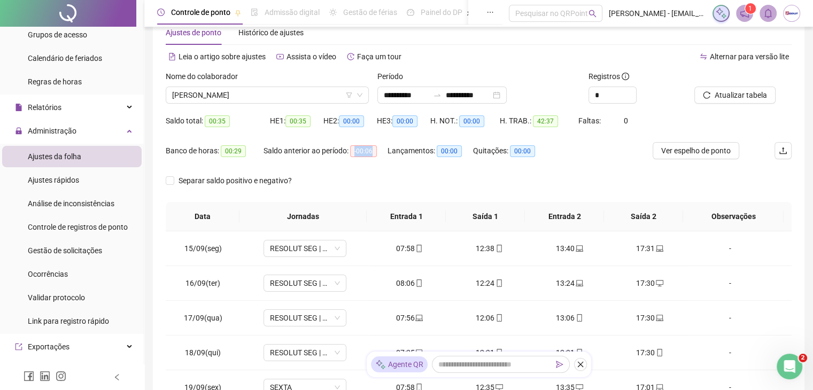
drag, startPoint x: 357, startPoint y: 148, endPoint x: 374, endPoint y: 148, distance: 17.1
click at [374, 148] on span "-00:06" at bounding box center [363, 151] width 27 height 12
click at [359, 168] on div "Saldo anterior ao período: -00:06" at bounding box center [326, 157] width 124 height 30
drag, startPoint x: 355, startPoint y: 149, endPoint x: 381, endPoint y: 151, distance: 26.3
click at [381, 151] on div "Saldo anterior ao período: -00:06" at bounding box center [326, 151] width 124 height 12
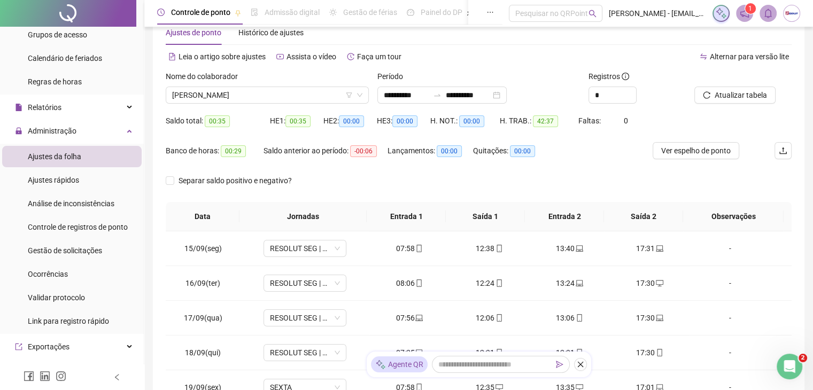
click at [372, 169] on div "Saldo anterior ao período: -00:06" at bounding box center [326, 157] width 124 height 30
drag, startPoint x: 356, startPoint y: 148, endPoint x: 379, endPoint y: 153, distance: 23.6
click at [379, 153] on div "Saldo anterior ao período: -00:06" at bounding box center [326, 151] width 124 height 12
click at [371, 160] on div "Saldo anterior ao período: -00:06" at bounding box center [326, 157] width 124 height 30
drag, startPoint x: 372, startPoint y: 150, endPoint x: 352, endPoint y: 153, distance: 20.0
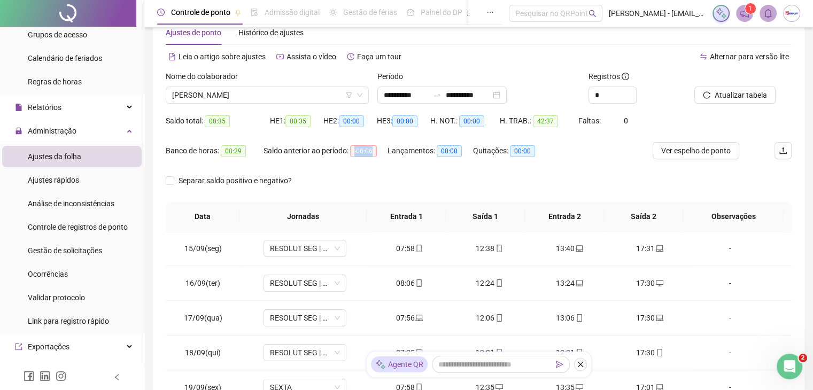
click at [352, 153] on span "-00:06" at bounding box center [363, 151] width 27 height 12
click at [351, 166] on div "Saldo anterior ao período: -00:06" at bounding box center [326, 157] width 124 height 30
click at [590, 164] on div "Banco de horas: 00:29 Saldo anterior ao período: -00:06 Lançamentos: 00:00 Quit…" at bounding box center [400, 157] width 469 height 30
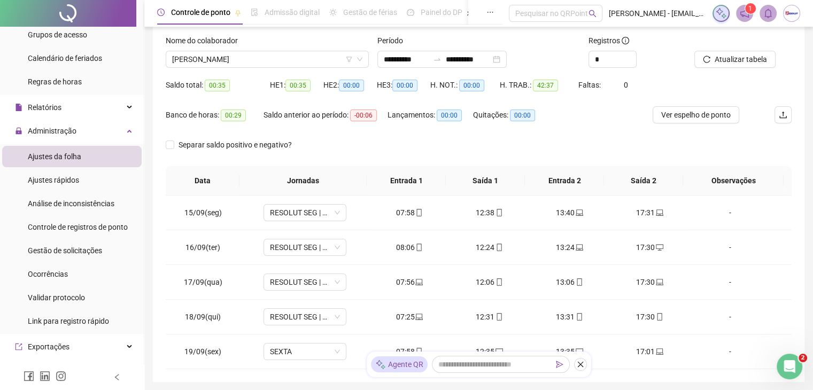
scroll to position [0, 0]
